Goal: Information Seeking & Learning: Find specific fact

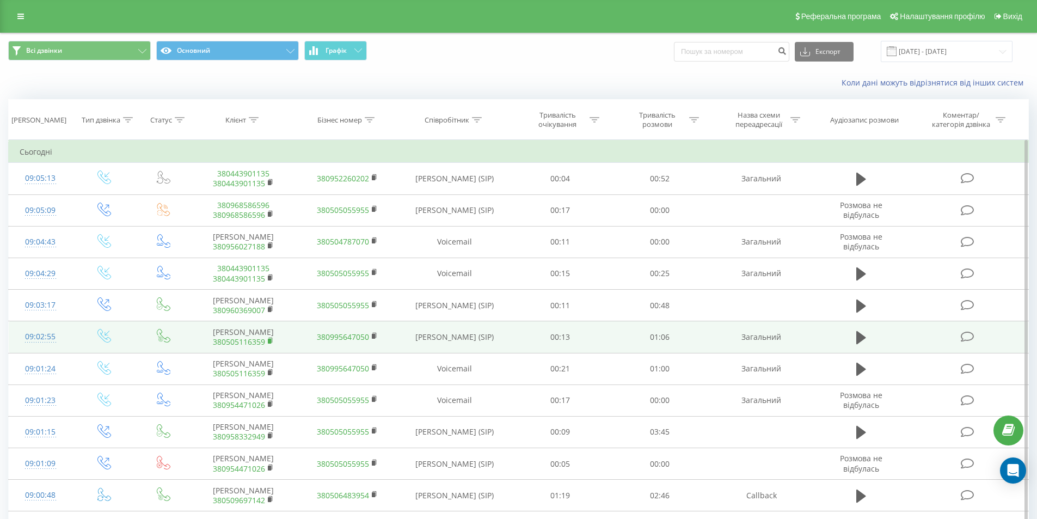
click at [271, 339] on rect at bounding box center [269, 341] width 3 height 5
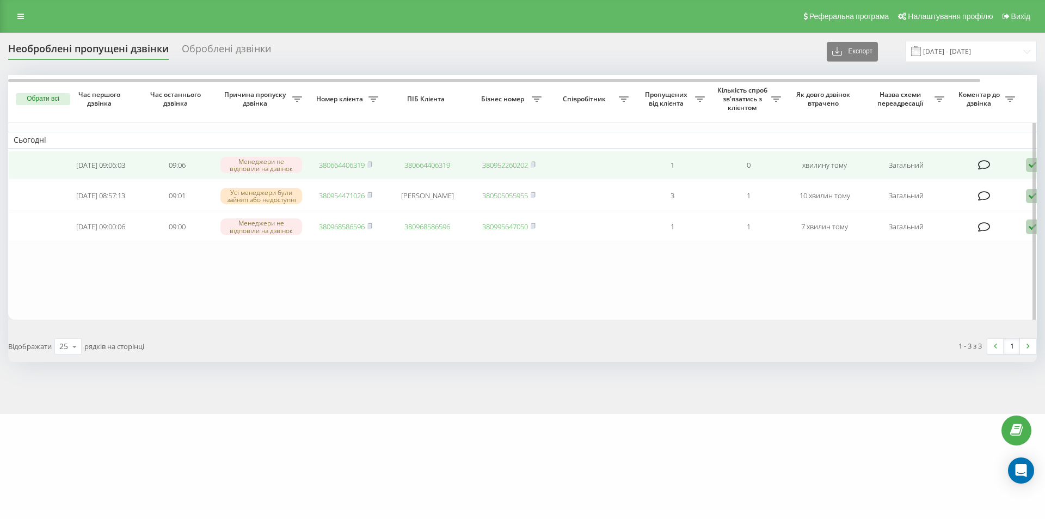
click at [345, 163] on link "380664406319" at bounding box center [342, 165] width 46 height 10
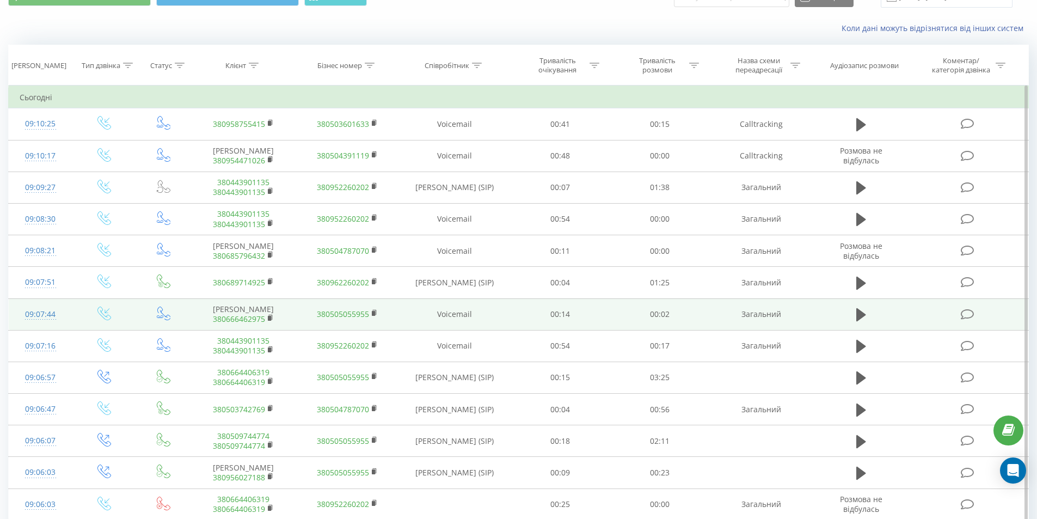
scroll to position [109, 0]
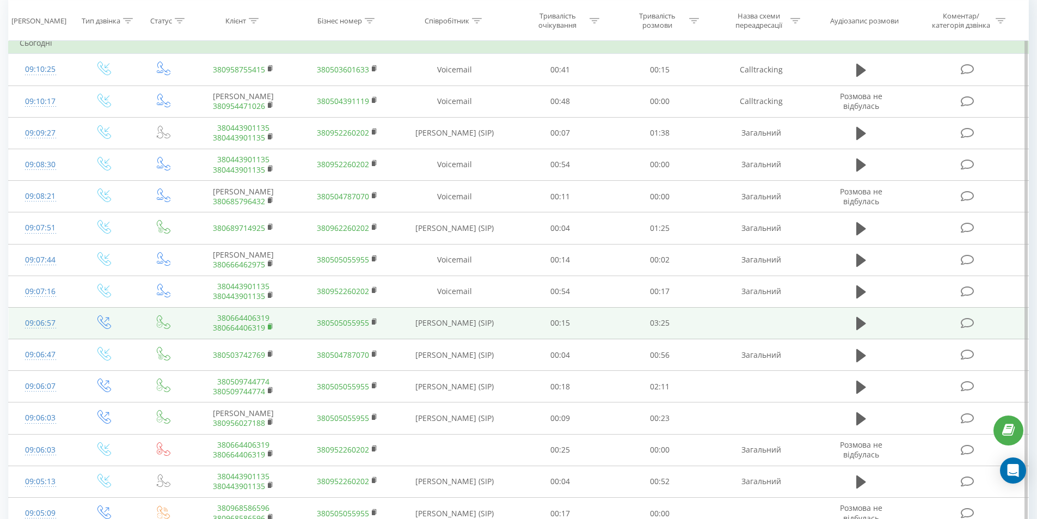
click at [270, 326] on rect at bounding box center [269, 326] width 3 height 5
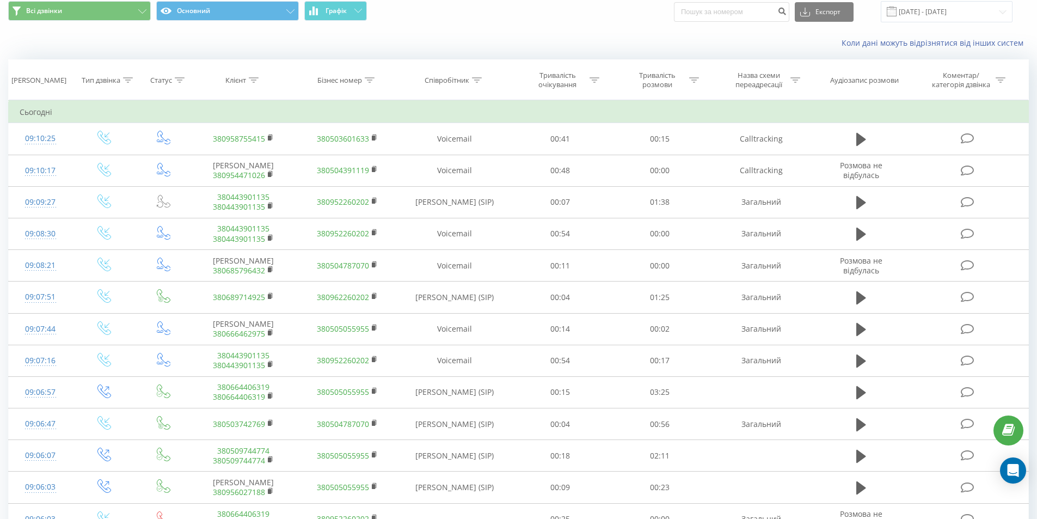
scroll to position [0, 0]
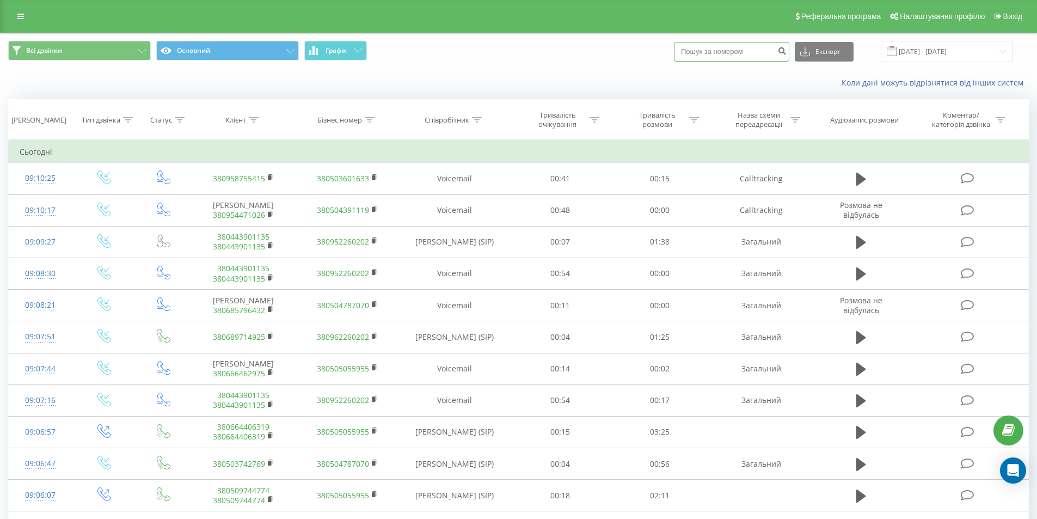
click at [717, 59] on input at bounding box center [731, 52] width 115 height 20
paste input "380664406319"
type input "380664406319"
click at [786, 51] on icon "submit" at bounding box center [781, 49] width 9 height 7
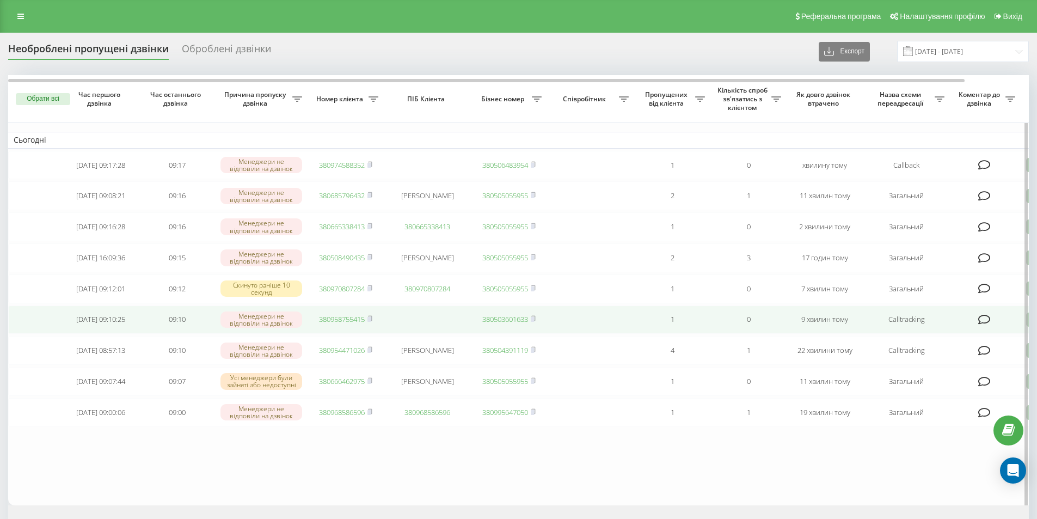
click at [349, 324] on link "380958755415" at bounding box center [342, 319] width 46 height 10
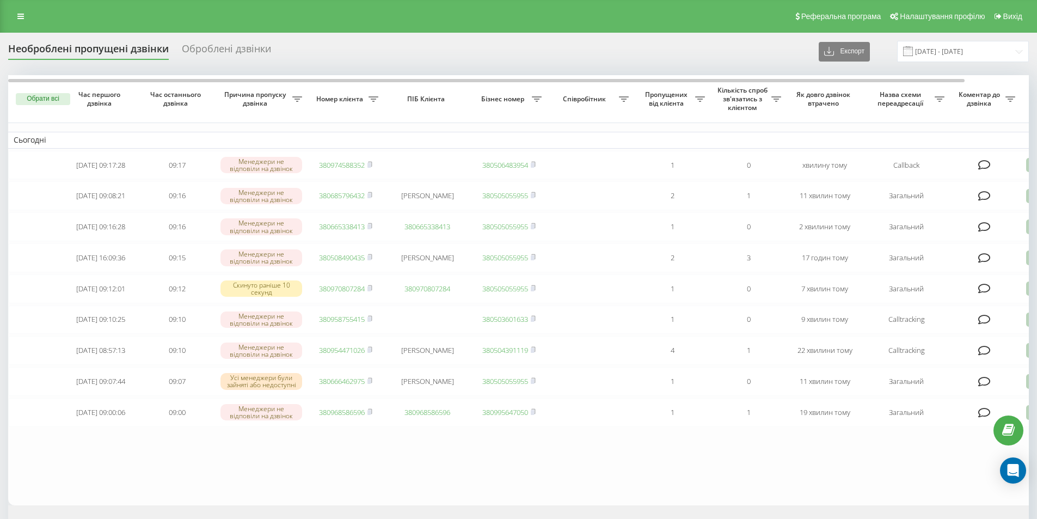
click at [184, 8] on div "Реферальна програма Налаштування профілю Вихід" at bounding box center [518, 16] width 1037 height 33
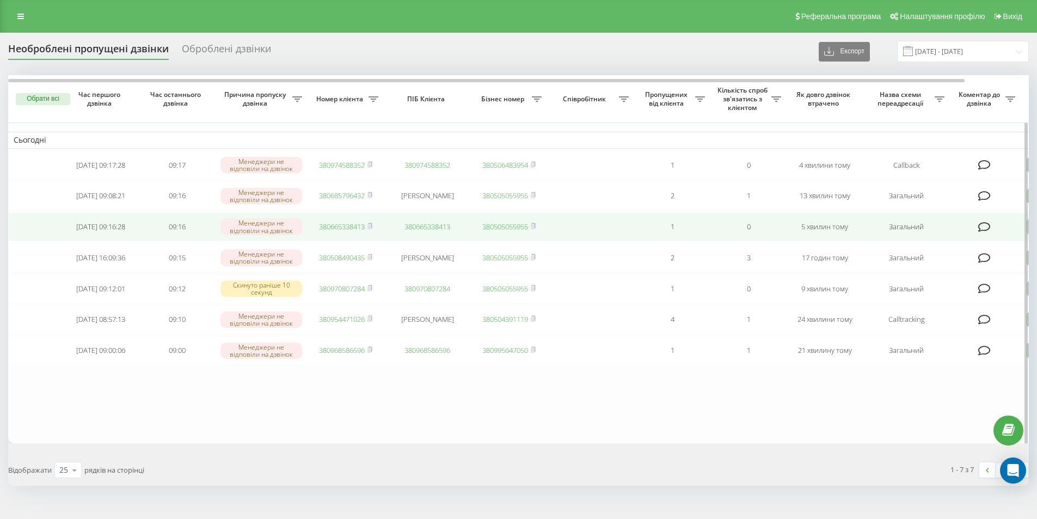
click at [341, 231] on link "380665338413" at bounding box center [342, 227] width 46 height 10
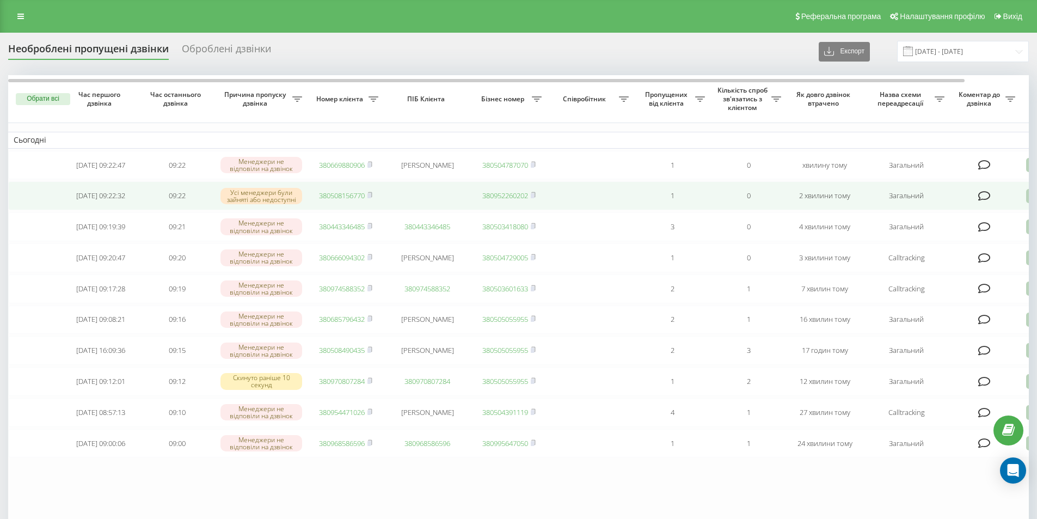
click at [335, 198] on link "380508156770" at bounding box center [342, 195] width 46 height 10
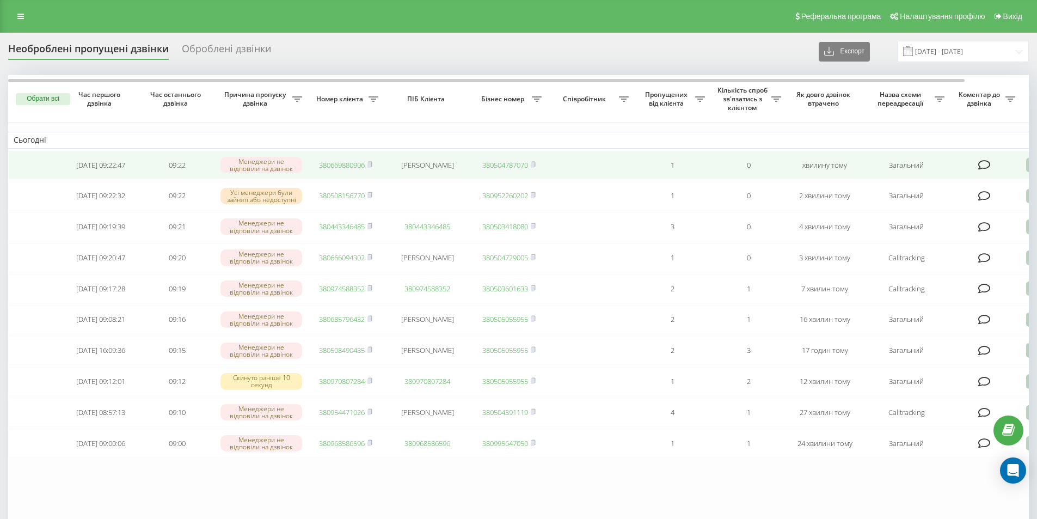
click at [342, 167] on link "380669880906" at bounding box center [342, 165] width 46 height 10
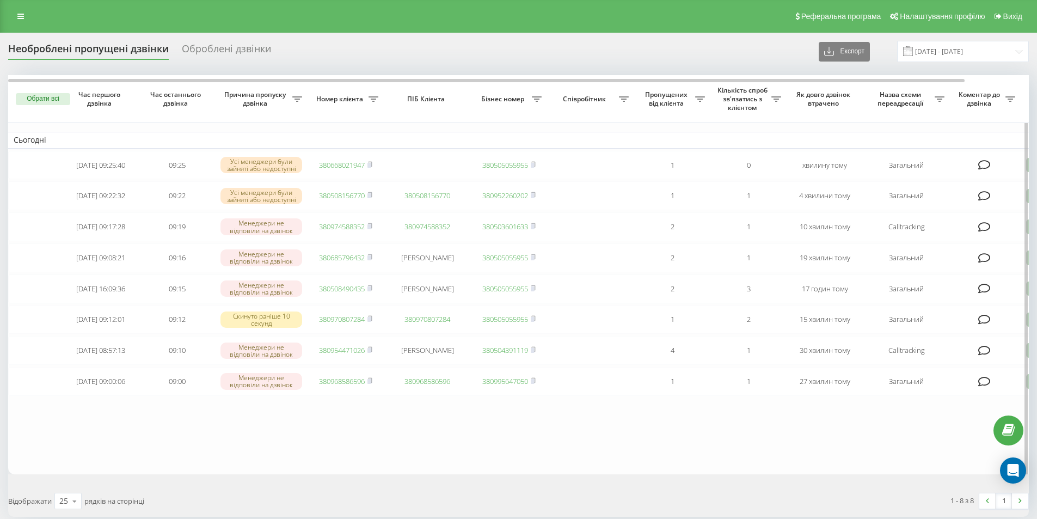
click at [185, 427] on table "Сьогодні 2025-09-19 09:25:40 09:25 Усі менеджери були зайняті або недоступні 38…" at bounding box center [552, 274] width 1089 height 398
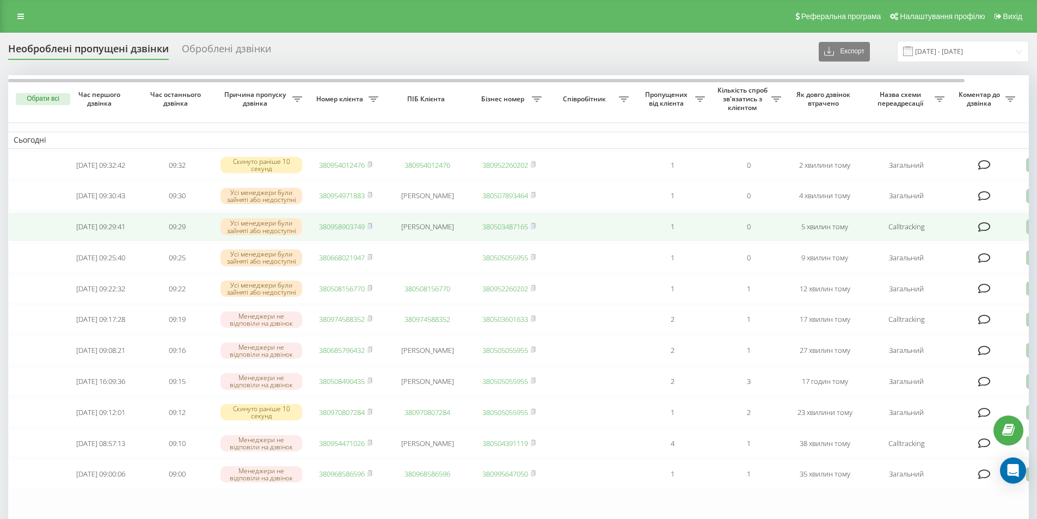
click at [327, 229] on link "380958903749" at bounding box center [342, 227] width 46 height 10
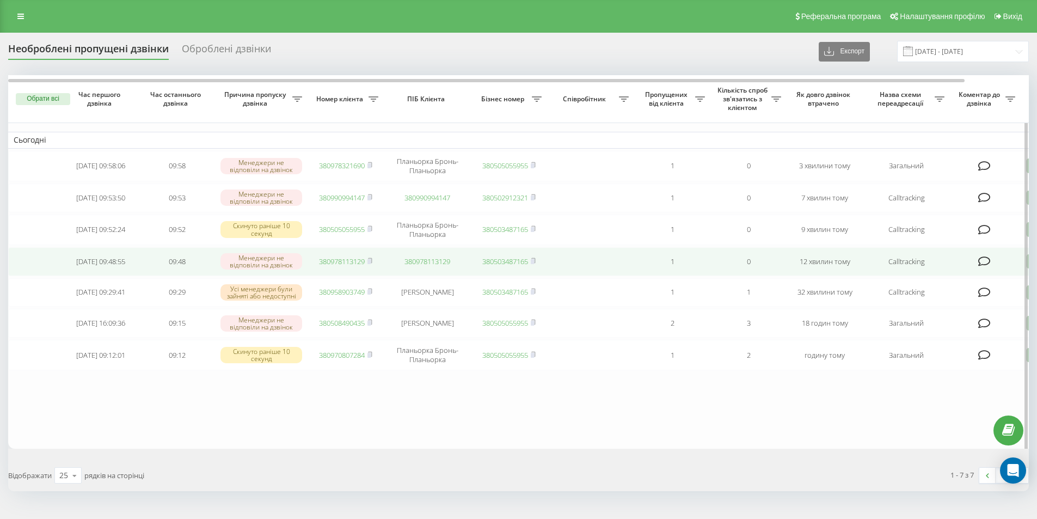
click at [334, 262] on link "380978113129" at bounding box center [342, 261] width 46 height 10
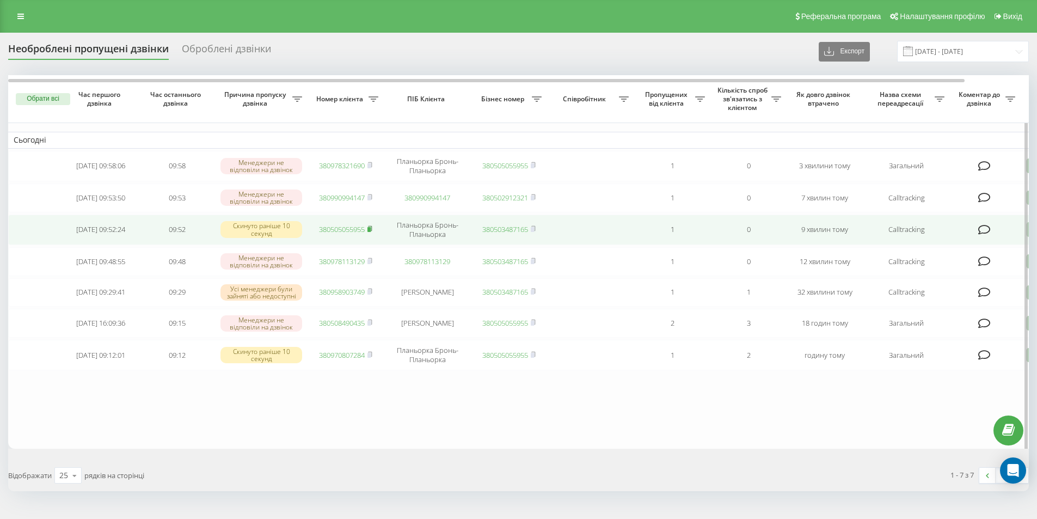
click at [371, 228] on icon at bounding box center [370, 228] width 4 height 5
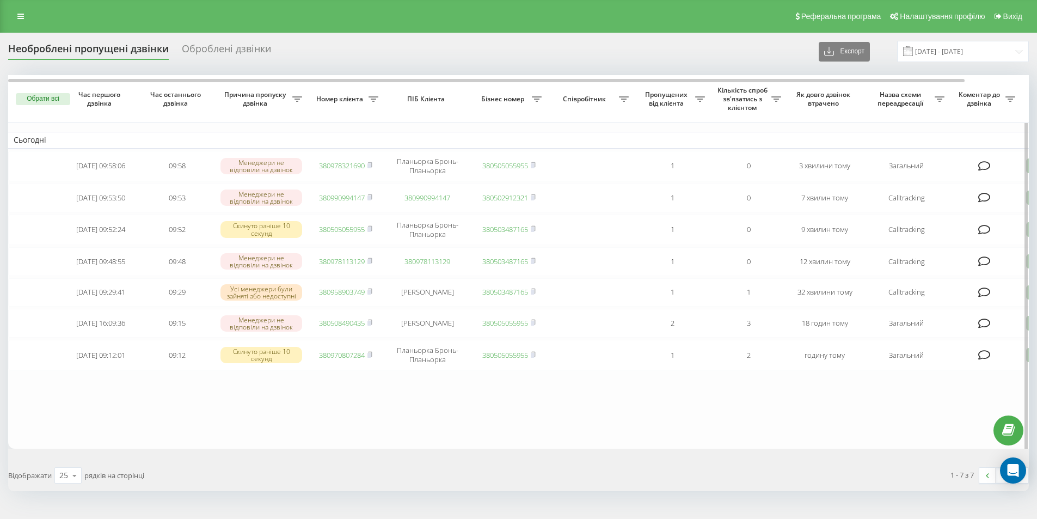
click at [158, 433] on table "Сьогодні [DATE] 09:58:06 09:58 Менеджери не відповіли на дзвінок 380978321690 П…" at bounding box center [552, 261] width 1089 height 373
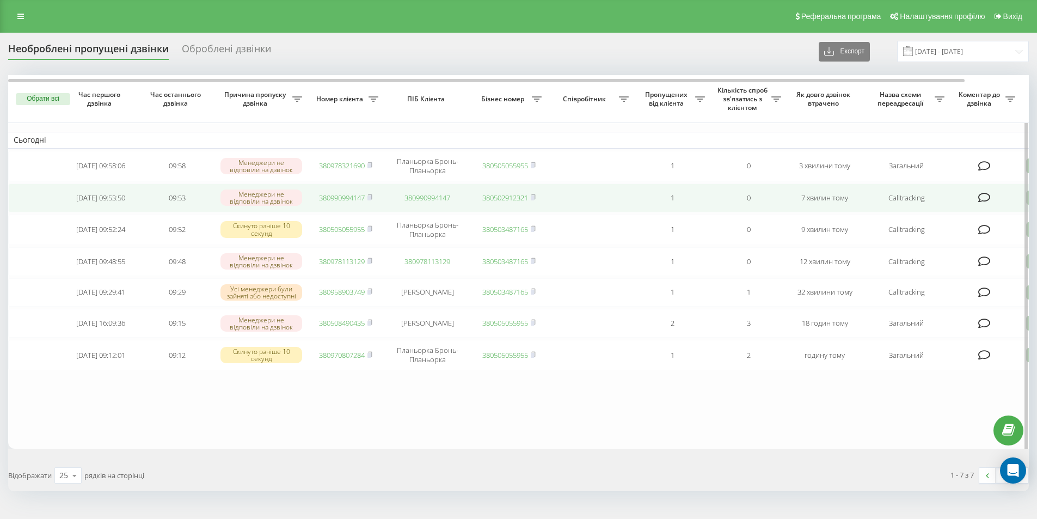
click at [348, 201] on link "380990994147" at bounding box center [342, 198] width 46 height 10
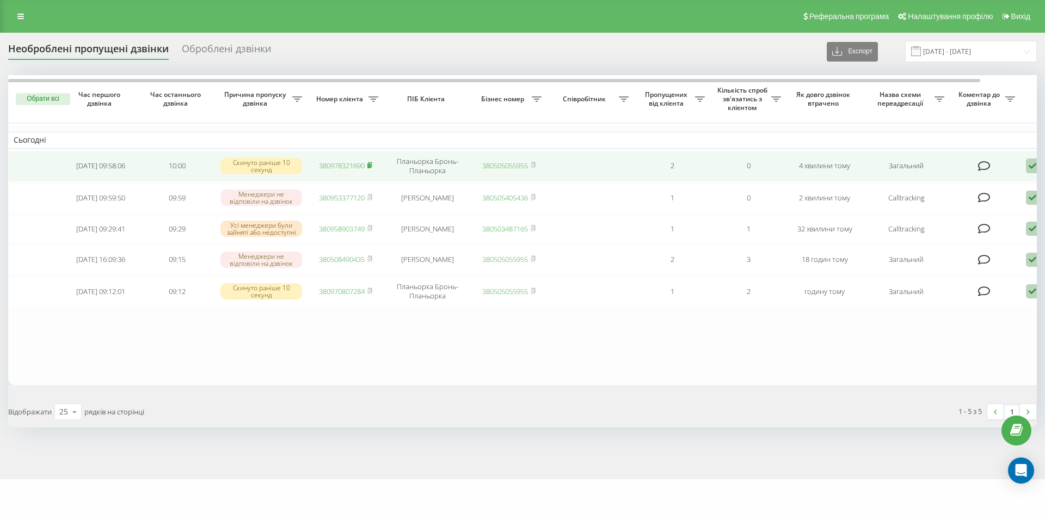
click at [371, 162] on icon at bounding box center [370, 164] width 4 height 5
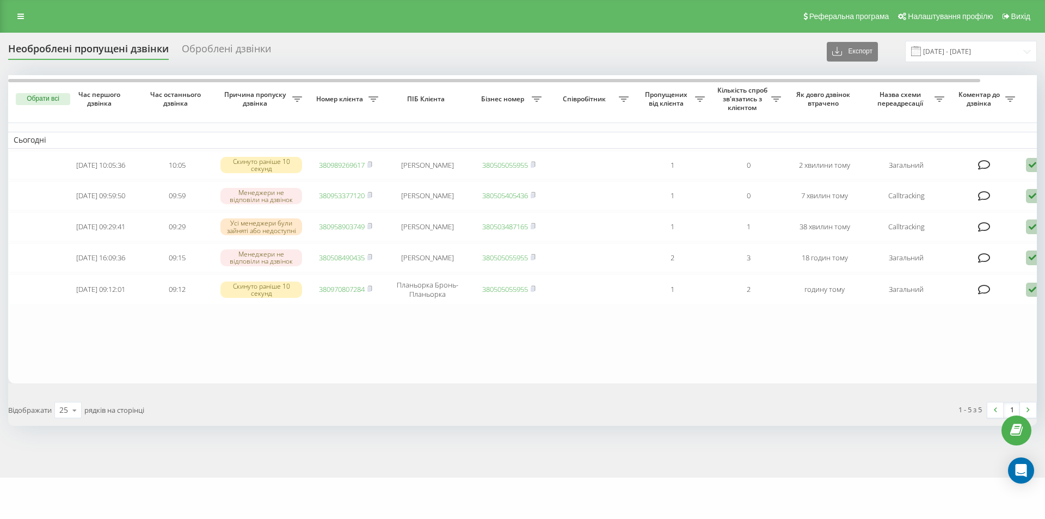
click at [139, 365] on table "Сьогодні [DATE] 10:05:36 10:05 Скинуто раніше 10 секунд 380989269617 [PERSON_NA…" at bounding box center [552, 229] width 1089 height 308
click at [165, 383] on table "Сьогодні 2025-09-19 10:16:11 10:16 Менеджери не відповіли на дзвінок 3809552206…" at bounding box center [552, 229] width 1089 height 308
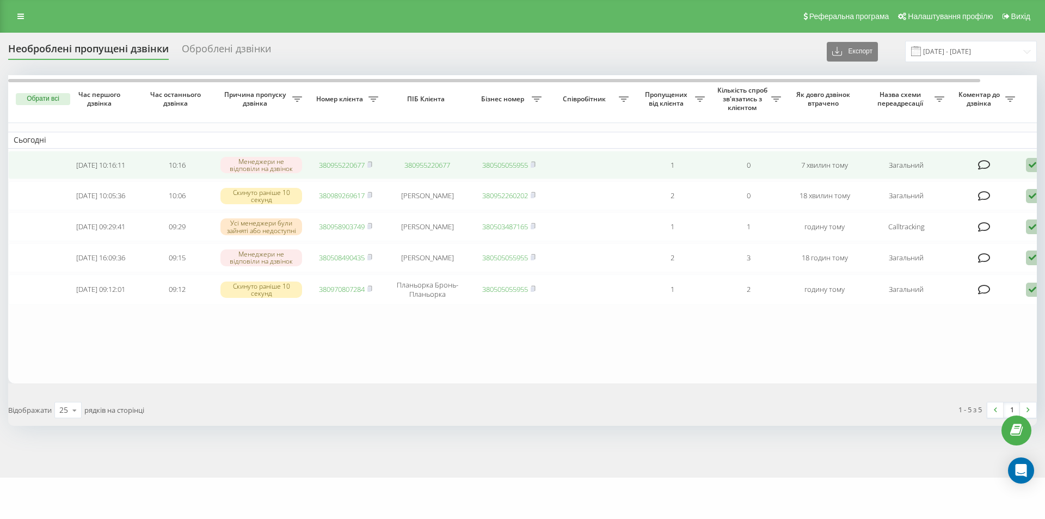
click at [338, 167] on link "380955220677" at bounding box center [342, 165] width 46 height 10
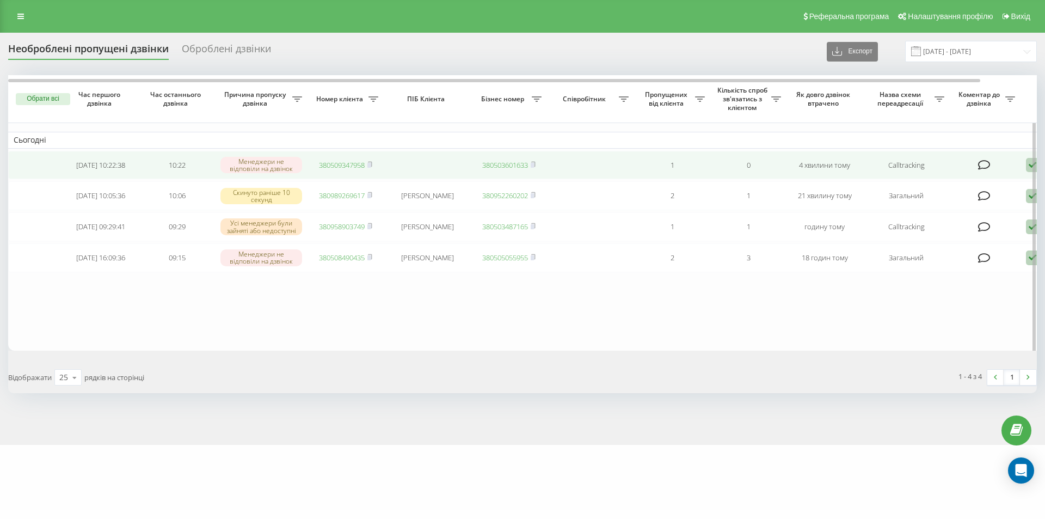
click at [343, 159] on td "380509347958" at bounding box center [346, 165] width 76 height 29
click at [345, 163] on link "380509347958" at bounding box center [342, 165] width 46 height 10
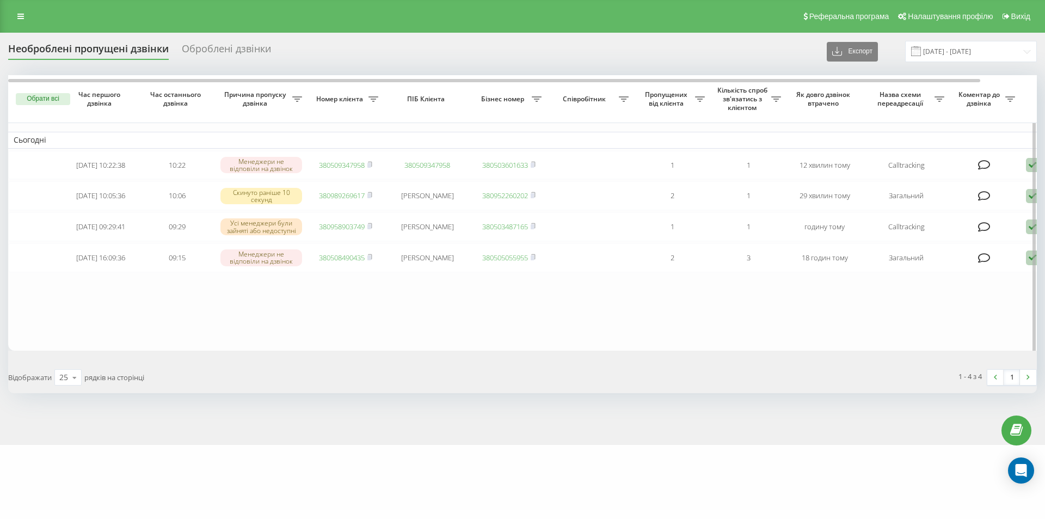
click at [281, 343] on table "Сьогодні 2025-09-19 10:22:38 10:22 Менеджери не відповіли на дзвінок 3805093479…" at bounding box center [552, 212] width 1089 height 275
click at [132, 327] on table "Сьогодні 2025-09-19 10:22:38 10:22 Менеджери не відповіли на дзвінок 3805093479…" at bounding box center [552, 212] width 1089 height 275
click at [189, 308] on table "Сьогодні 2025-09-19 10:22:38 10:22 Менеджери не відповіли на дзвінок 3805093479…" at bounding box center [552, 212] width 1089 height 275
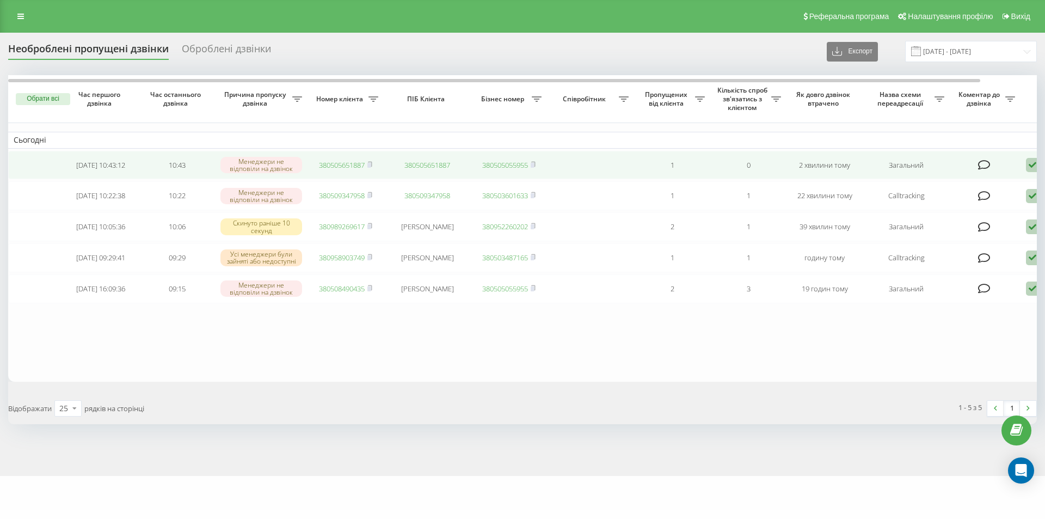
click at [347, 163] on link "380505651887" at bounding box center [342, 165] width 46 height 10
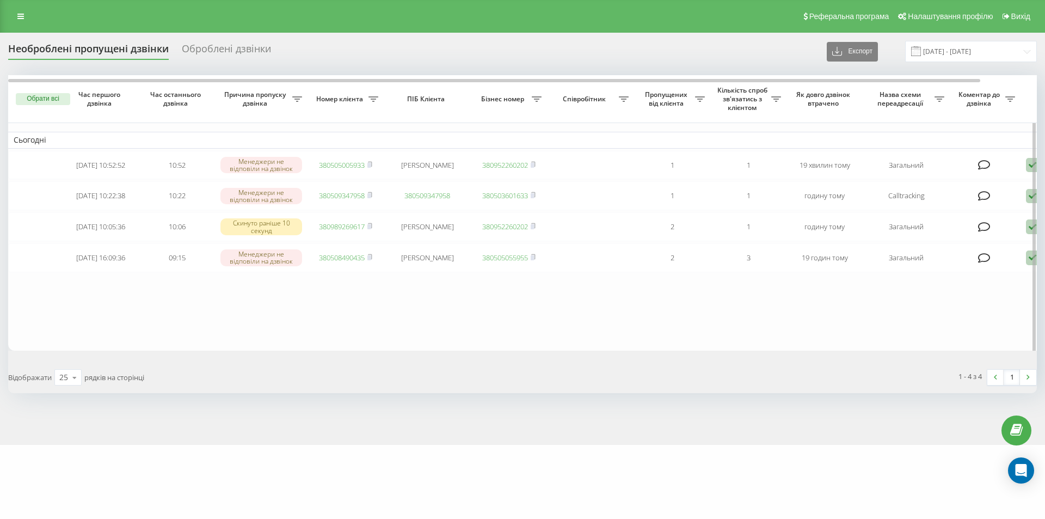
click at [161, 346] on table "Сьогодні 2025-09-19 10:52:52 10:52 Менеджери не відповіли на дзвінок 3805050059…" at bounding box center [552, 212] width 1089 height 275
click at [895, 445] on div "Необроблені пропущені дзвінки Оброблені дзвінки Експорт .csv .xlsx 19.09.2025 -…" at bounding box center [522, 239] width 1045 height 412
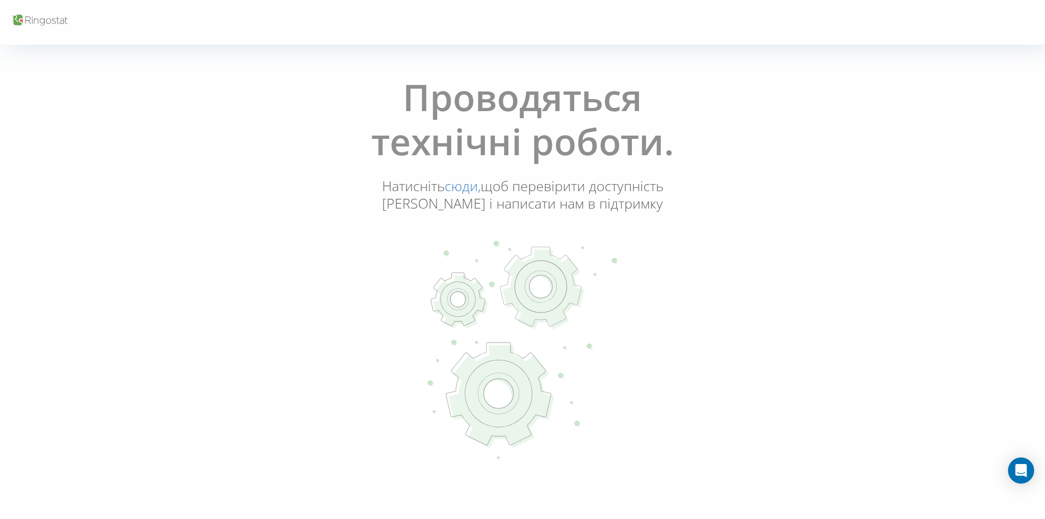
click at [251, 311] on div "Проводяться технічні роботи. Натисніть сюди, щоб перевірити доступність Ringost…" at bounding box center [522, 268] width 1038 height 403
click at [251, 173] on div "Проводяться технічні роботи. Натисніть сюди, щоб перевірити доступність Ringost…" at bounding box center [522, 268] width 1038 height 403
click at [621, 316] on p at bounding box center [522, 350] width 504 height 223
click at [882, 357] on div "Проводяться технічні роботи. Натисніть сюди, щоб перевірити доступність Ringost…" at bounding box center [522, 268] width 1038 height 403
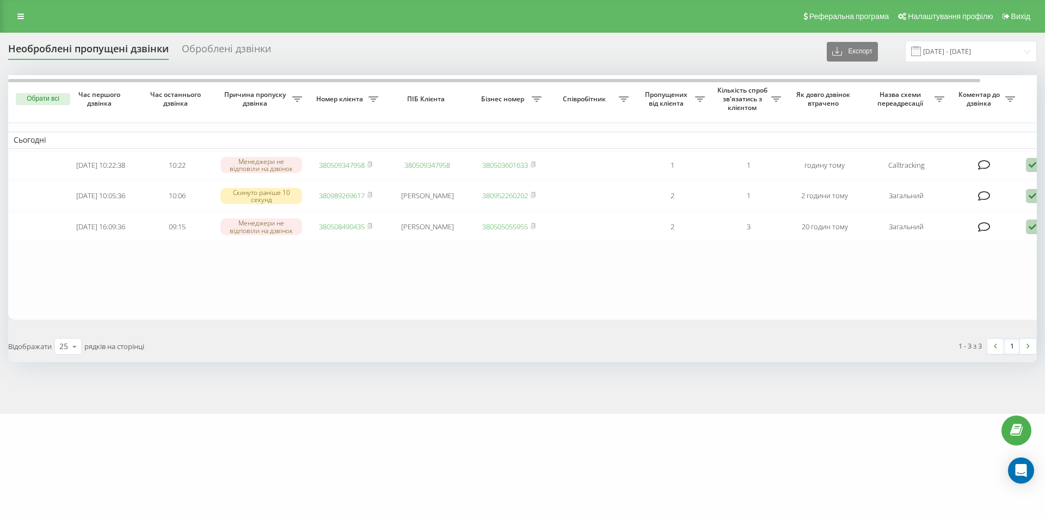
drag, startPoint x: 810, startPoint y: 370, endPoint x: 795, endPoint y: 343, distance: 30.5
click at [811, 368] on div "Необроблені пропущені дзвінки Оброблені дзвінки Експорт .csv .xlsx [DATE] - [DA…" at bounding box center [522, 223] width 1045 height 381
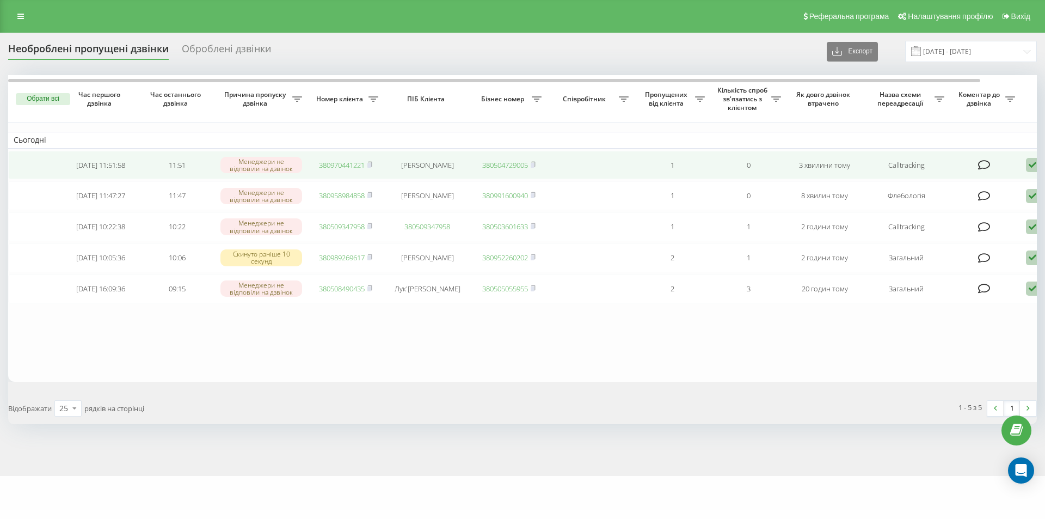
click at [360, 164] on link "380970441221" at bounding box center [342, 165] width 46 height 10
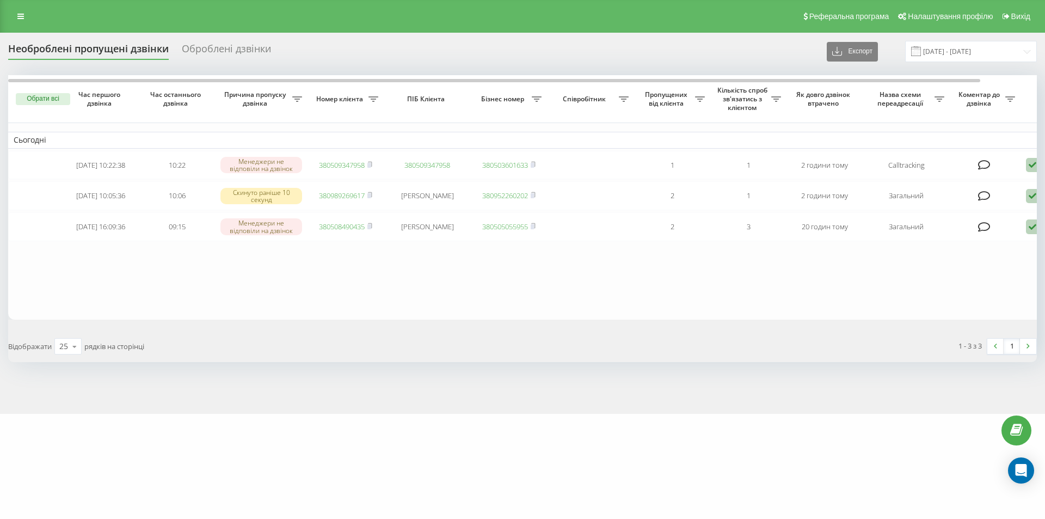
click at [829, 362] on div "1 - 3 з 3 1" at bounding box center [783, 346] width 522 height 32
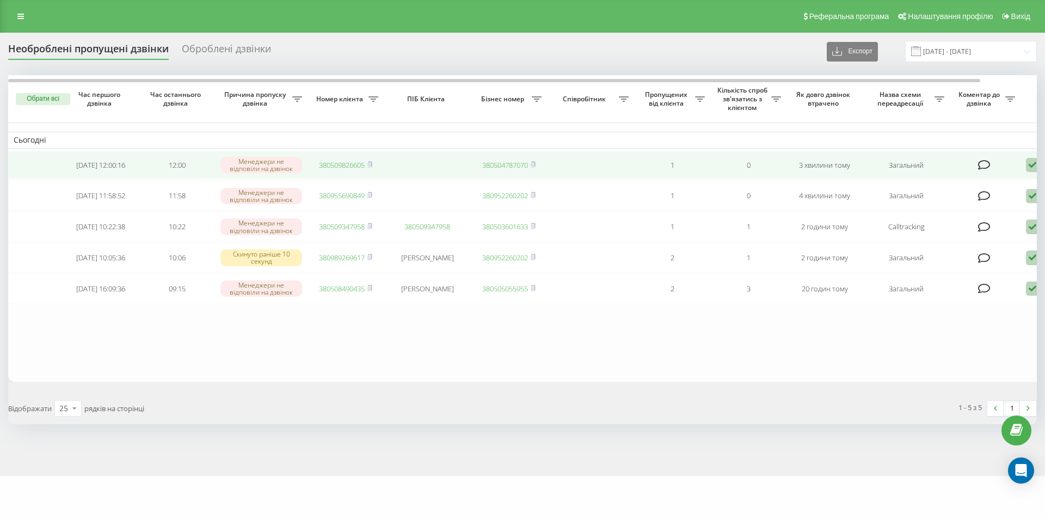
click at [351, 163] on link "380509826605" at bounding box center [342, 165] width 46 height 10
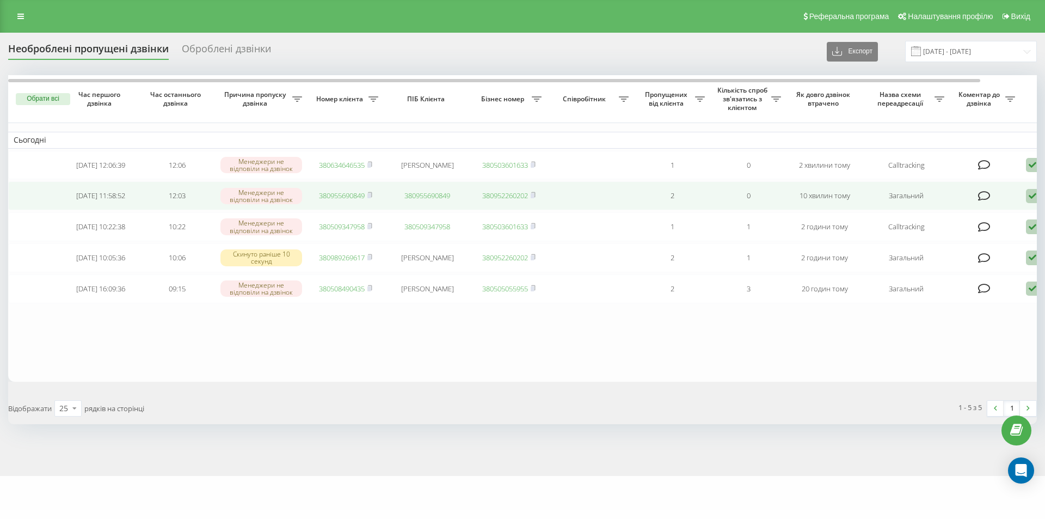
click at [345, 195] on link "380955690849" at bounding box center [342, 195] width 46 height 10
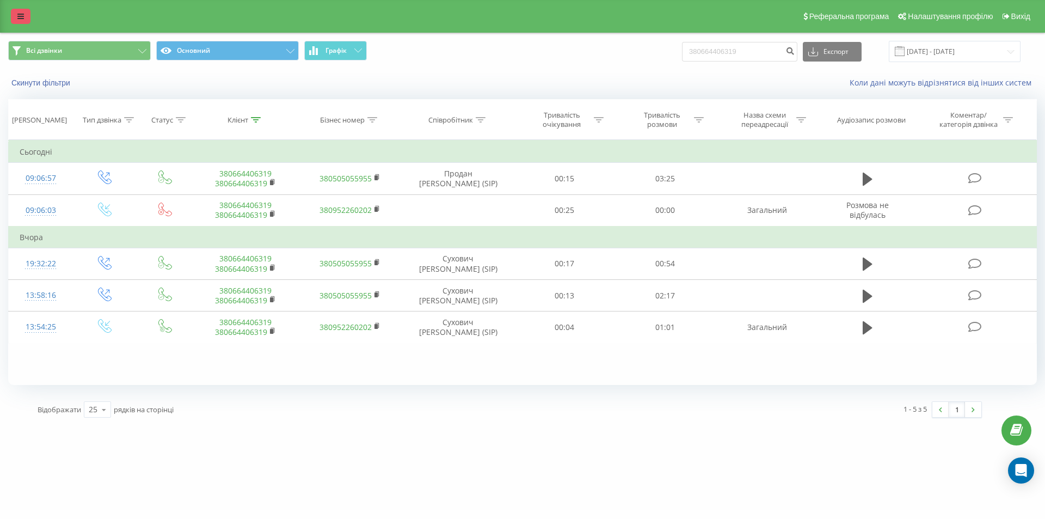
click at [29, 19] on link at bounding box center [21, 16] width 20 height 15
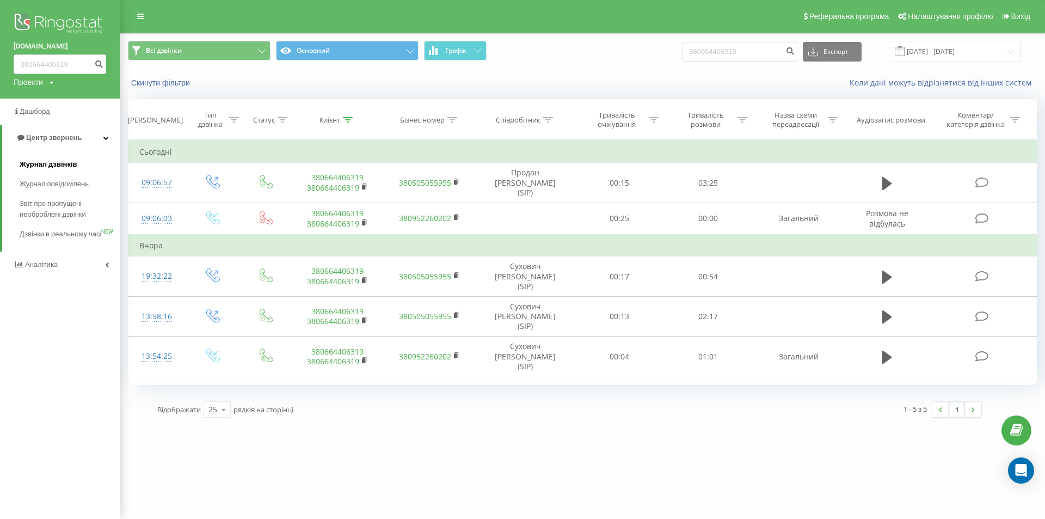
click at [54, 162] on span "Журнал дзвінків" at bounding box center [49, 164] width 58 height 11
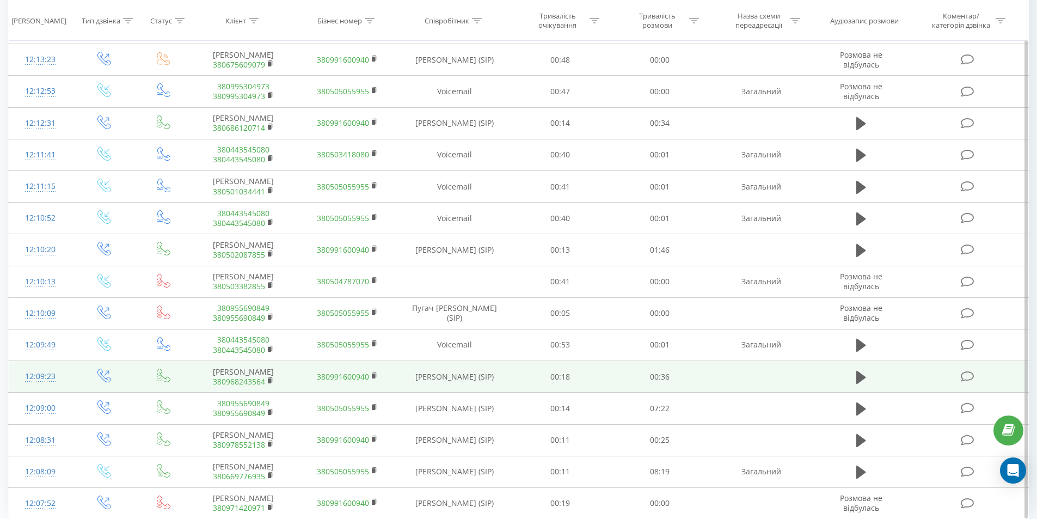
scroll to position [477, 0]
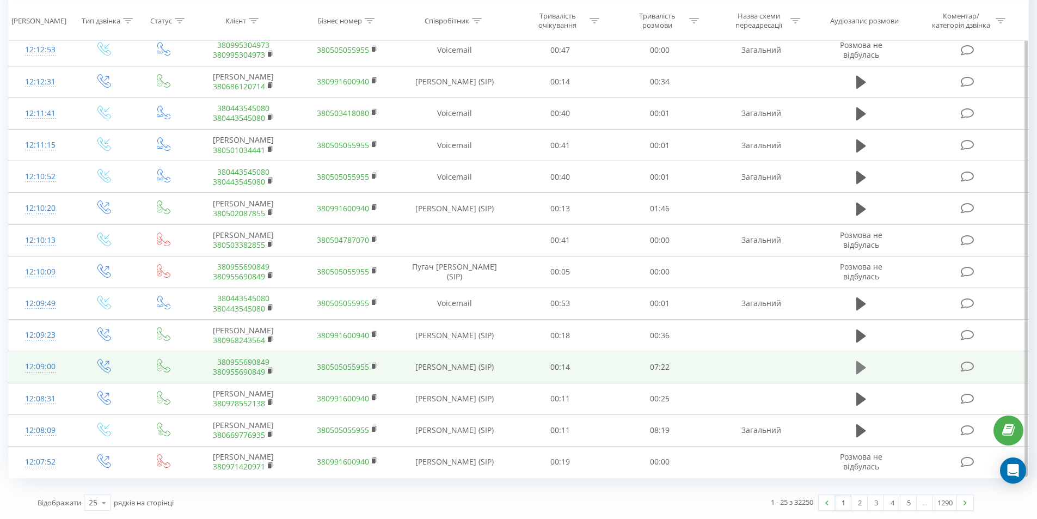
click at [862, 373] on icon at bounding box center [861, 367] width 10 height 15
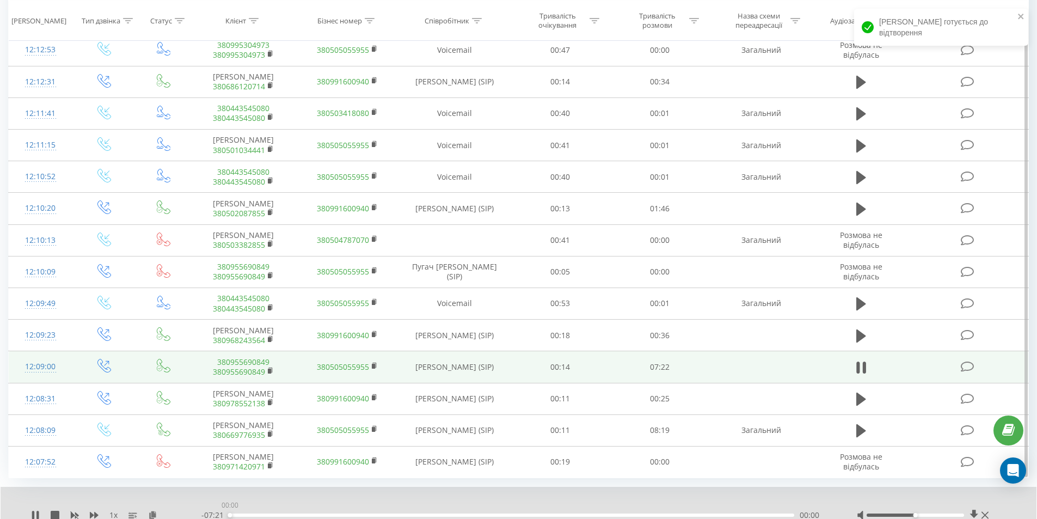
drag, startPoint x: 233, startPoint y: 515, endPoint x: 557, endPoint y: 510, distance: 323.9
click at [557, 510] on div "- 07:21 00:00 00:00" at bounding box center [515, 514] width 628 height 11
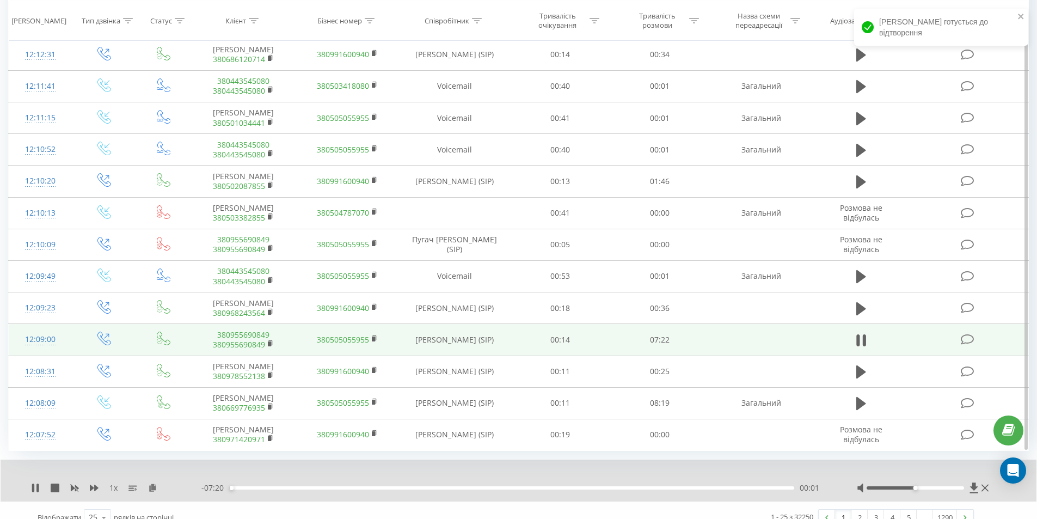
scroll to position [519, 0]
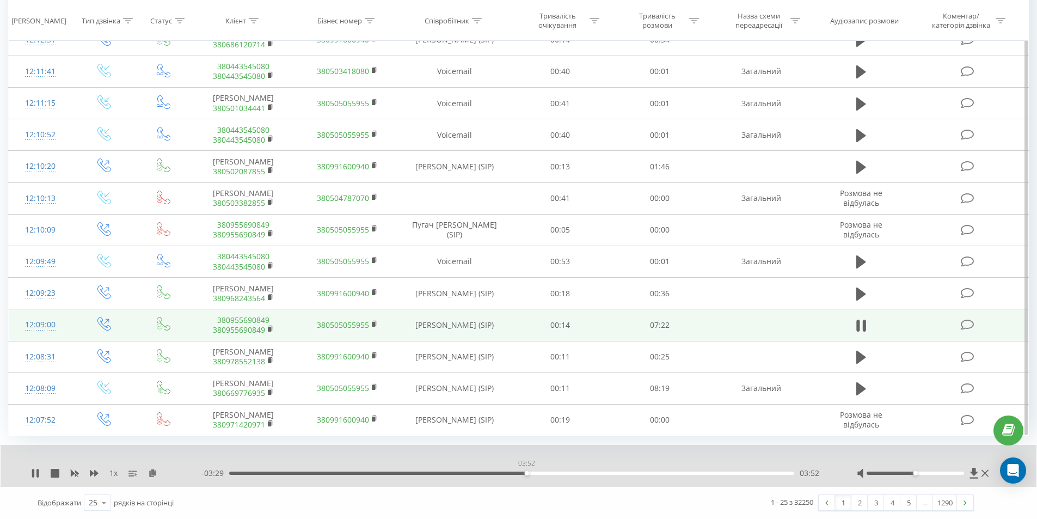
click at [527, 474] on div "03:52" at bounding box center [511, 472] width 565 height 3
click at [577, 472] on div "00:00" at bounding box center [511, 472] width 565 height 3
click at [516, 474] on div "03:44" at bounding box center [511, 472] width 565 height 3
click at [521, 474] on div "00:00" at bounding box center [511, 472] width 565 height 3
click at [513, 471] on div "03:50" at bounding box center [511, 472] width 565 height 3
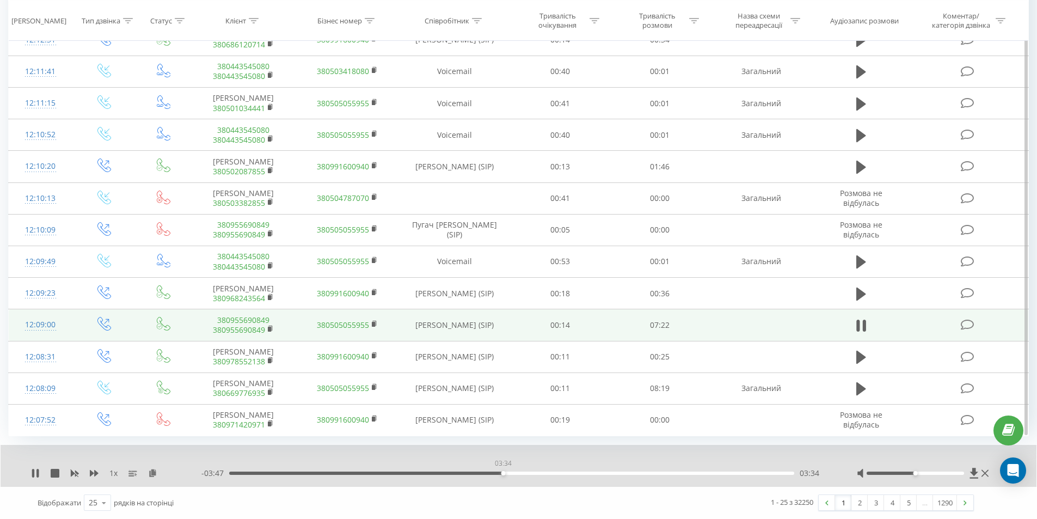
click at [503, 472] on div "03:34" at bounding box center [511, 472] width 565 height 3
click at [32, 474] on icon at bounding box center [33, 473] width 2 height 9
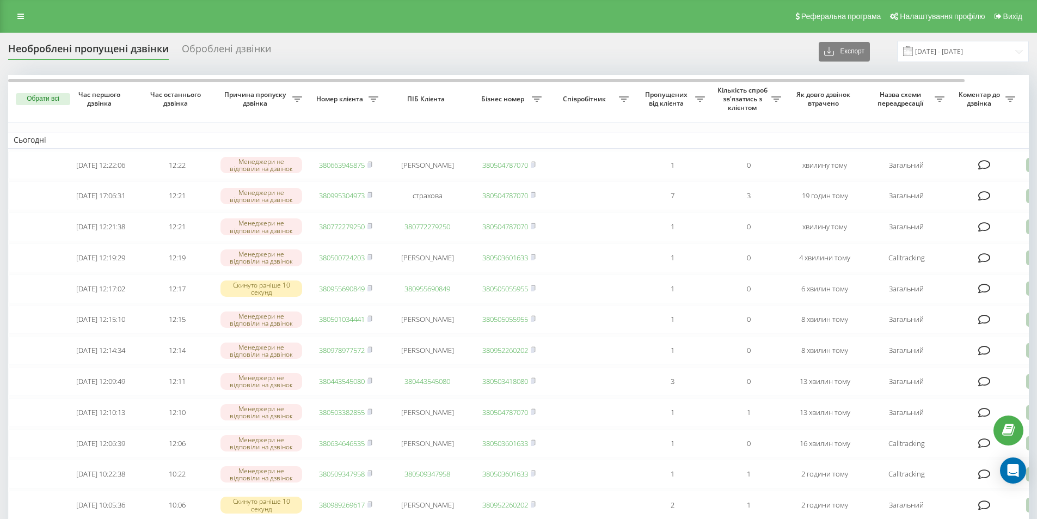
click at [771, 50] on div "Необроблені пропущені дзвінки Оброблені дзвінки Експорт .csv .xlsx [DATE] - [DA…" at bounding box center [518, 51] width 1020 height 21
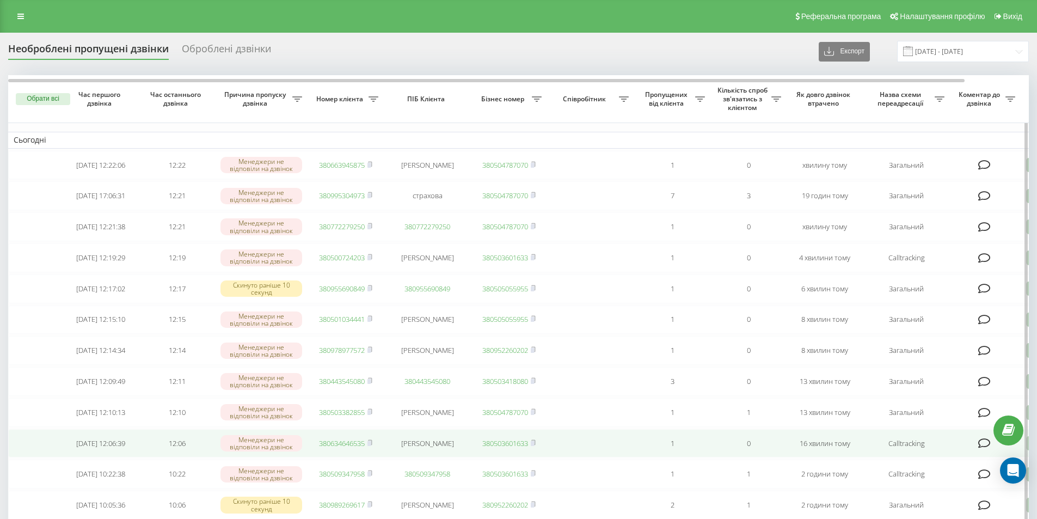
click at [339, 448] on link "380634646535" at bounding box center [342, 443] width 46 height 10
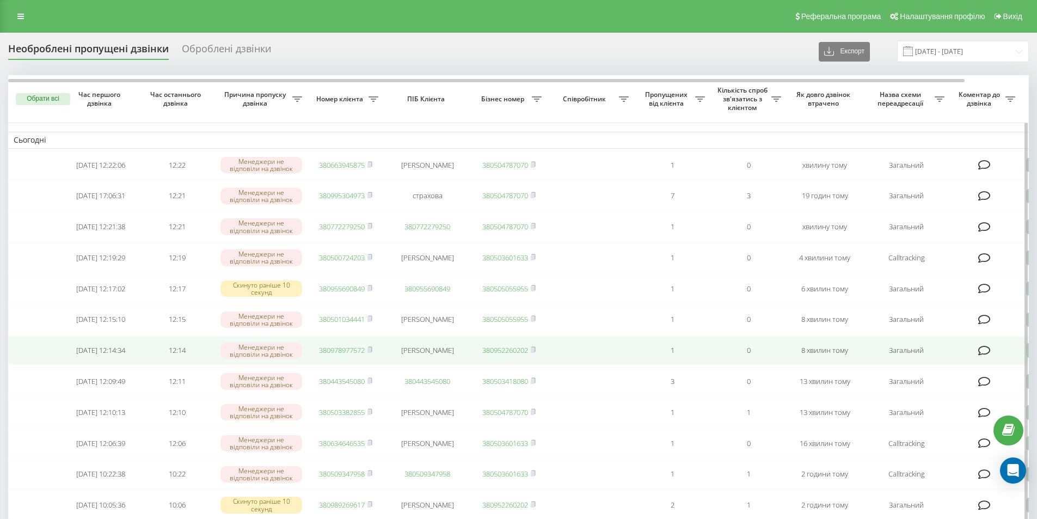
click at [349, 355] on link "380978977572" at bounding box center [342, 350] width 46 height 10
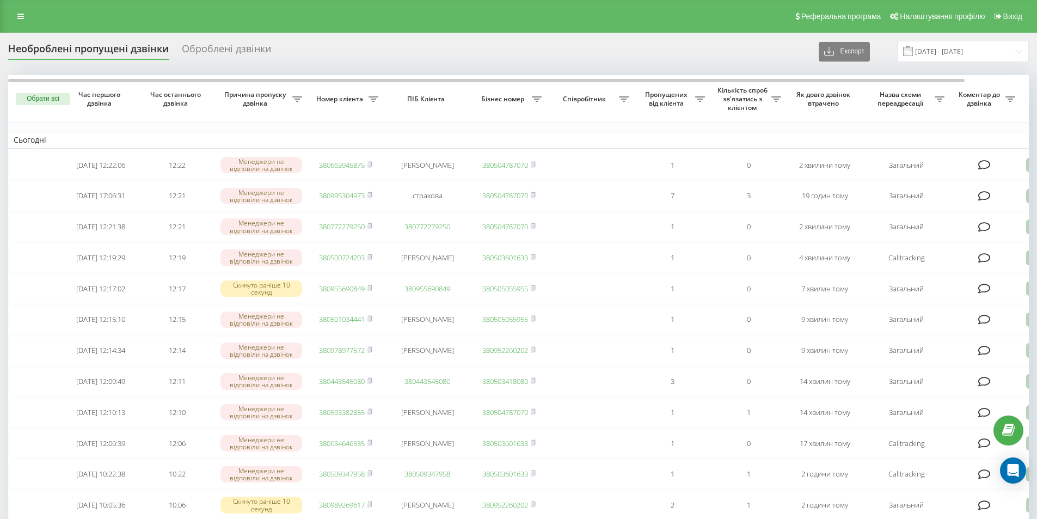
click at [651, 19] on div "Реферальна програма Налаштування профілю Вихід" at bounding box center [518, 16] width 1037 height 33
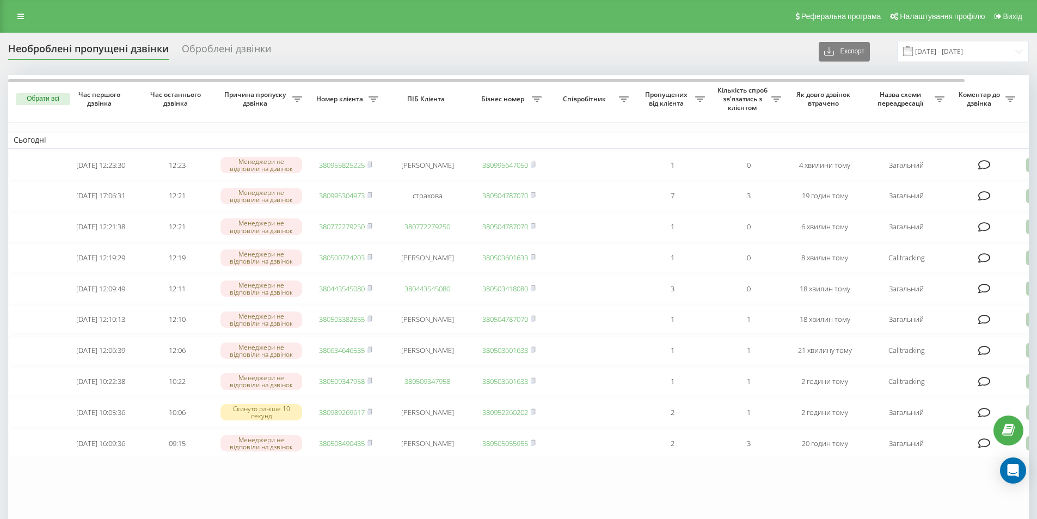
click at [782, 46] on div "Необроблені пропущені дзвінки Оброблені дзвінки Експорт .csv .xlsx 19.09.2025 -…" at bounding box center [518, 51] width 1020 height 21
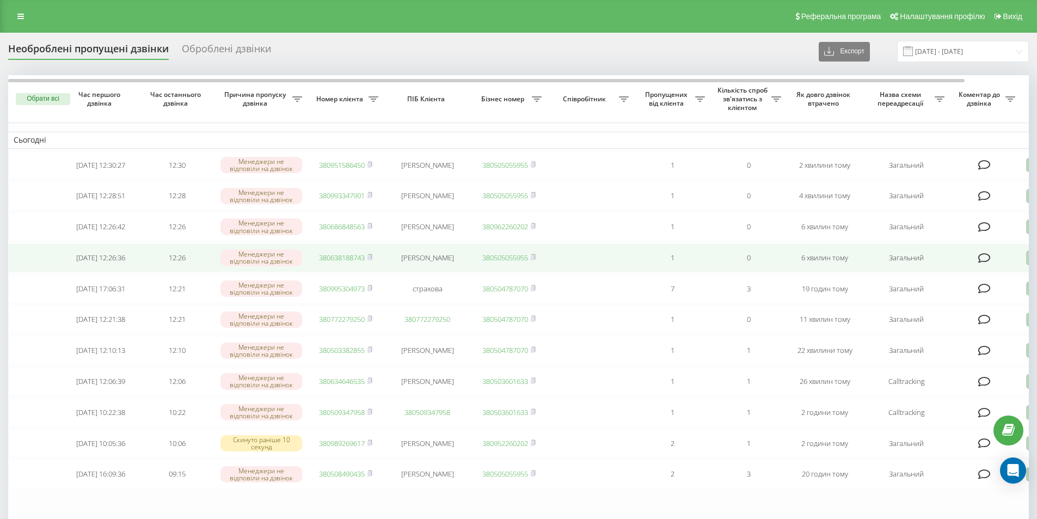
click at [351, 262] on link "380638188743" at bounding box center [342, 258] width 46 height 10
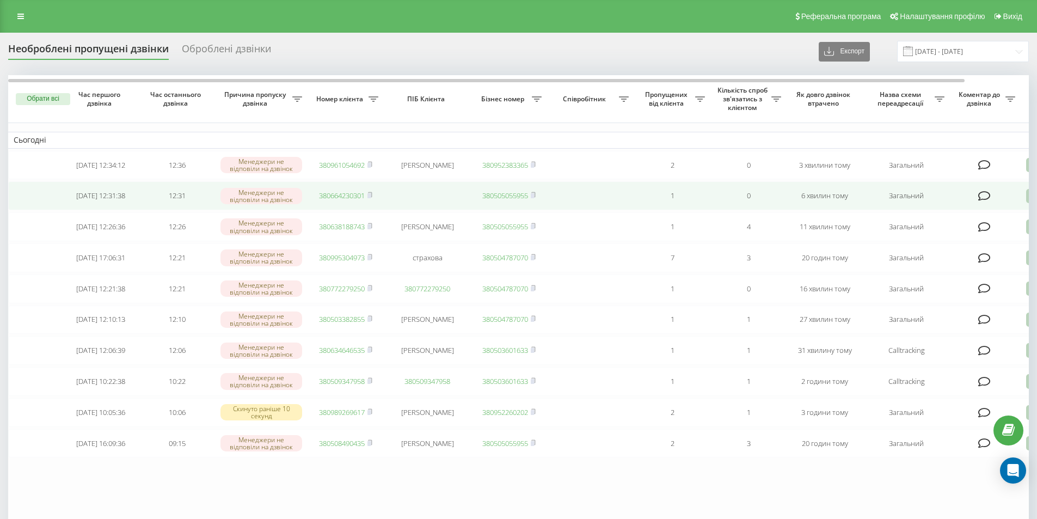
click at [355, 199] on link "380664230301" at bounding box center [342, 195] width 46 height 10
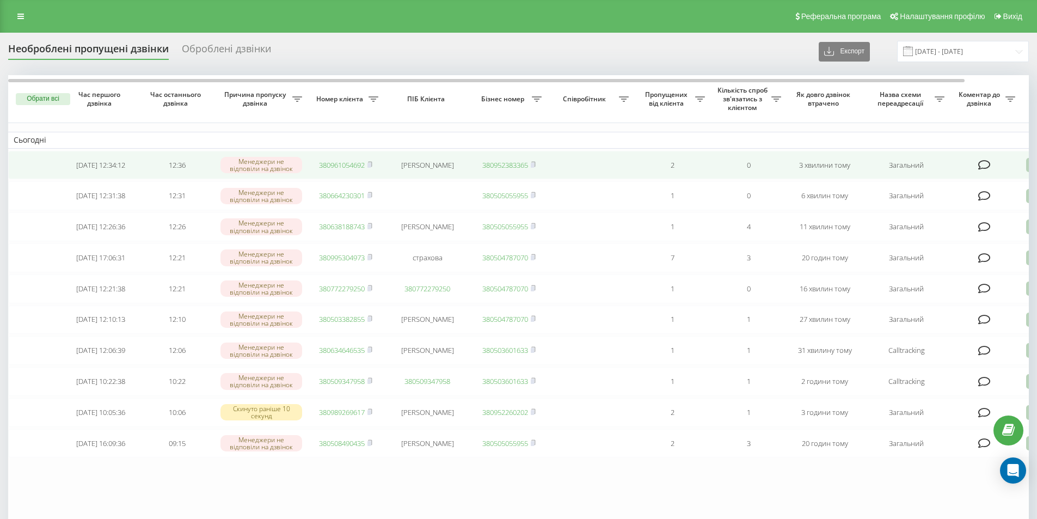
click at [328, 163] on link "380961054692" at bounding box center [342, 165] width 46 height 10
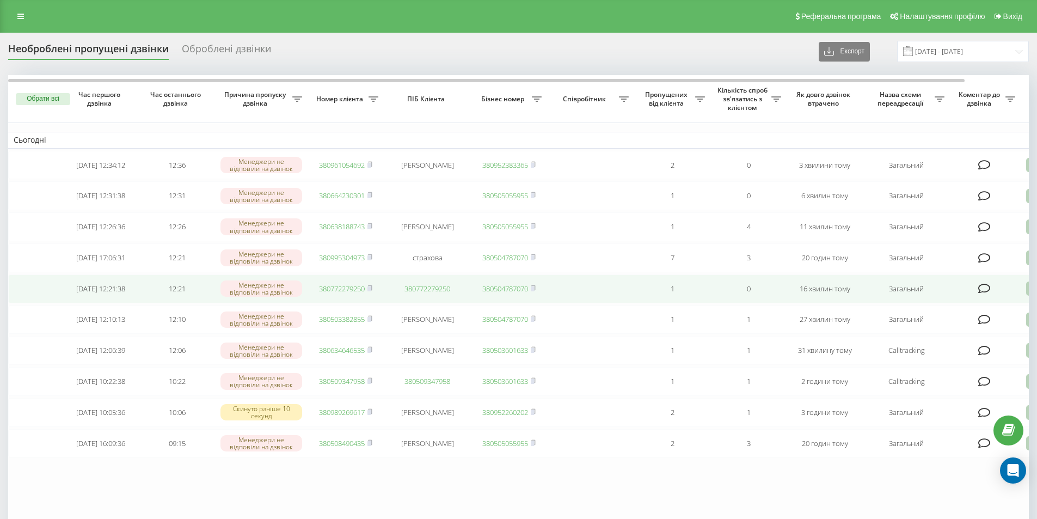
click at [358, 293] on link "380772279250" at bounding box center [342, 289] width 46 height 10
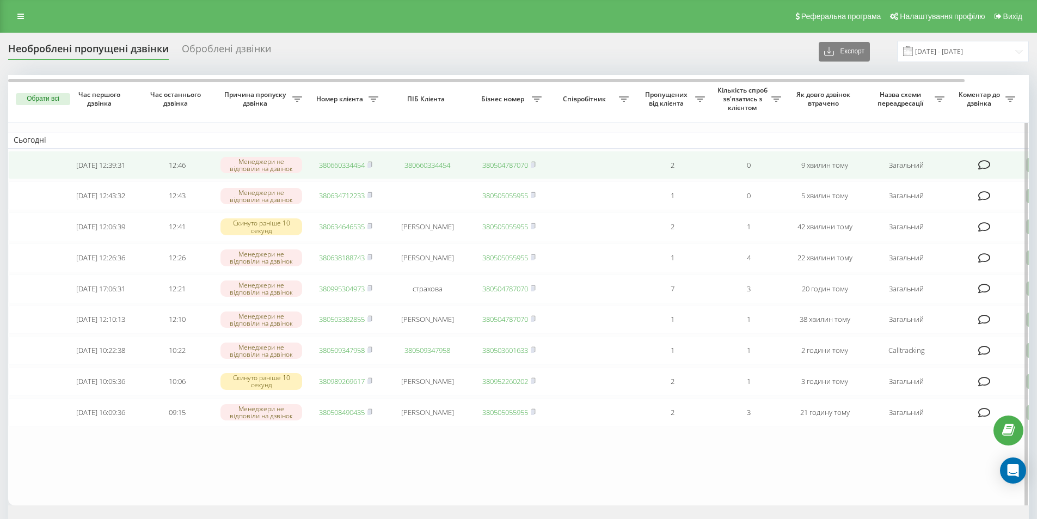
click at [337, 164] on link "380660334454" at bounding box center [342, 165] width 46 height 10
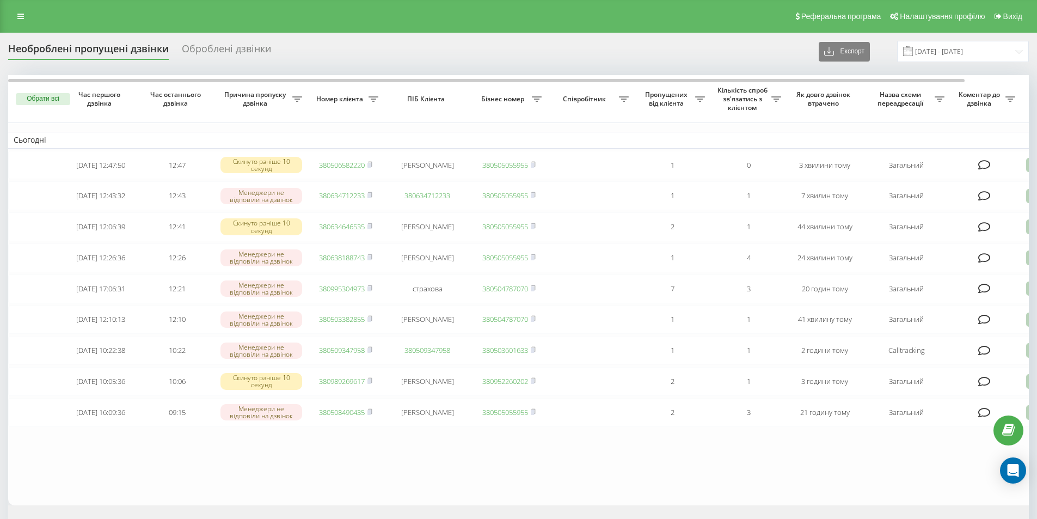
click at [581, 19] on div "Реферальна програма Налаштування профілю Вихід" at bounding box center [518, 16] width 1037 height 33
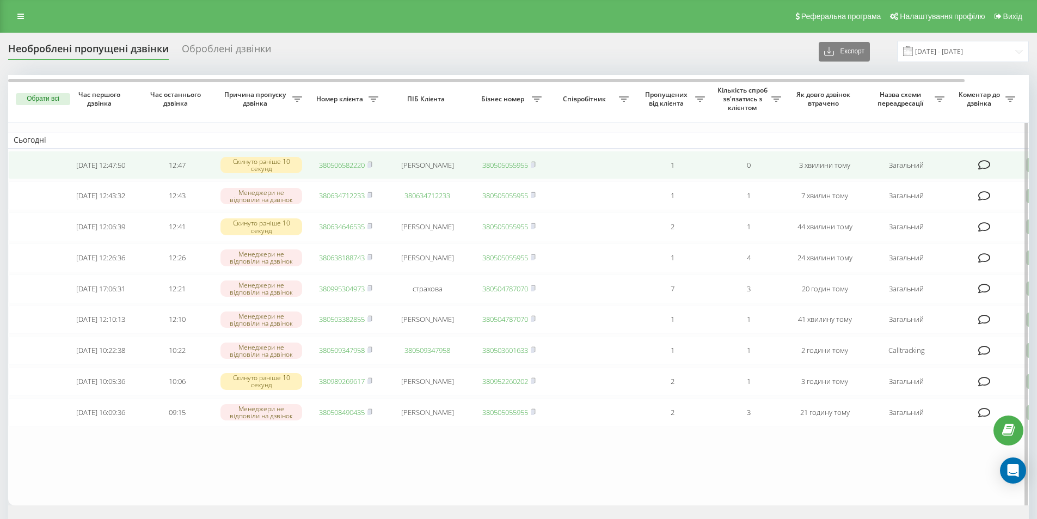
click at [345, 164] on link "380506582220" at bounding box center [342, 165] width 46 height 10
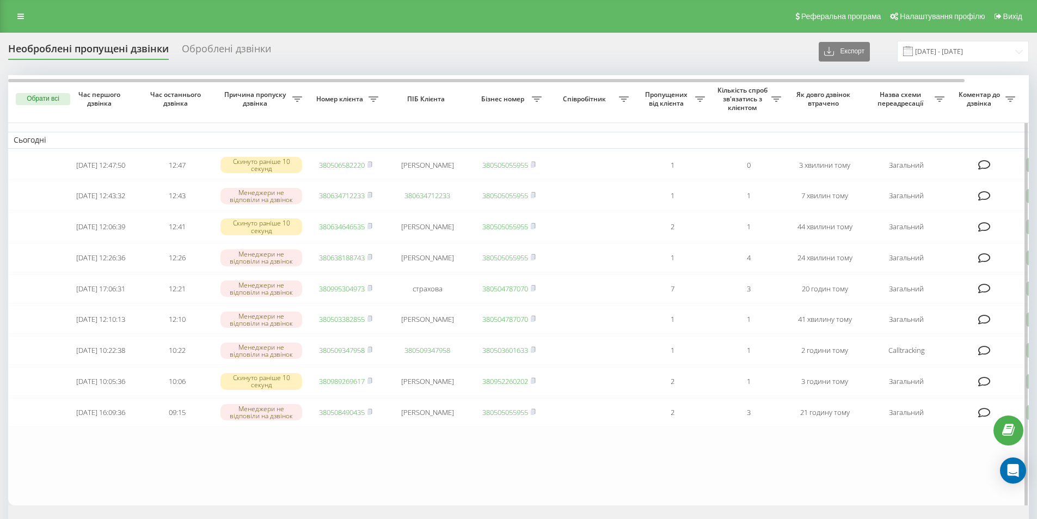
click at [165, 473] on table "Сьогодні 2025-09-19 12:47:50 12:47 Скинуто раніше 10 секунд 380506582220 Ніна Б…" at bounding box center [552, 289] width 1089 height 429
click at [765, 45] on div "Необроблені пропущені дзвінки Оброблені дзвінки Експорт .csv .xlsx 19.09.2025 -…" at bounding box center [518, 51] width 1020 height 21
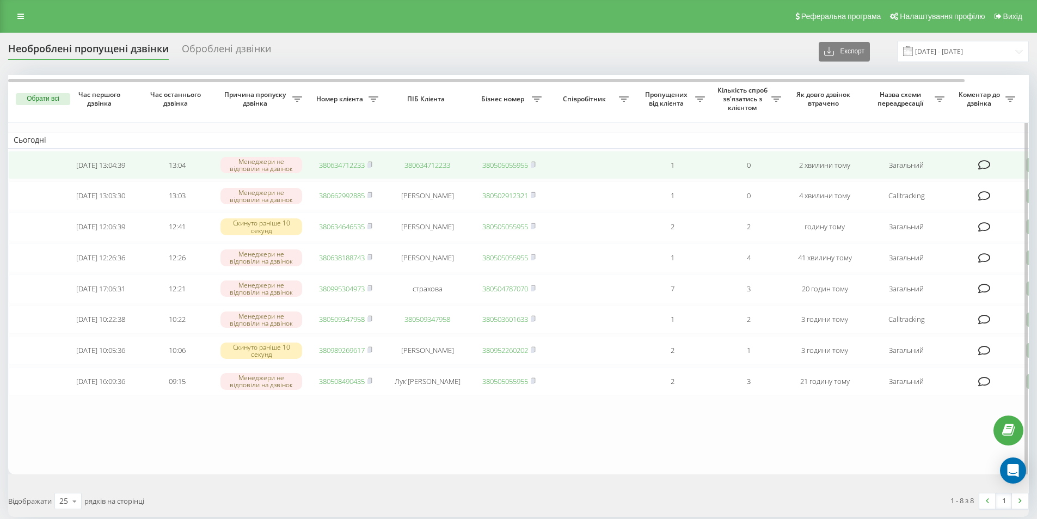
click at [349, 166] on link "380634712233" at bounding box center [342, 165] width 46 height 10
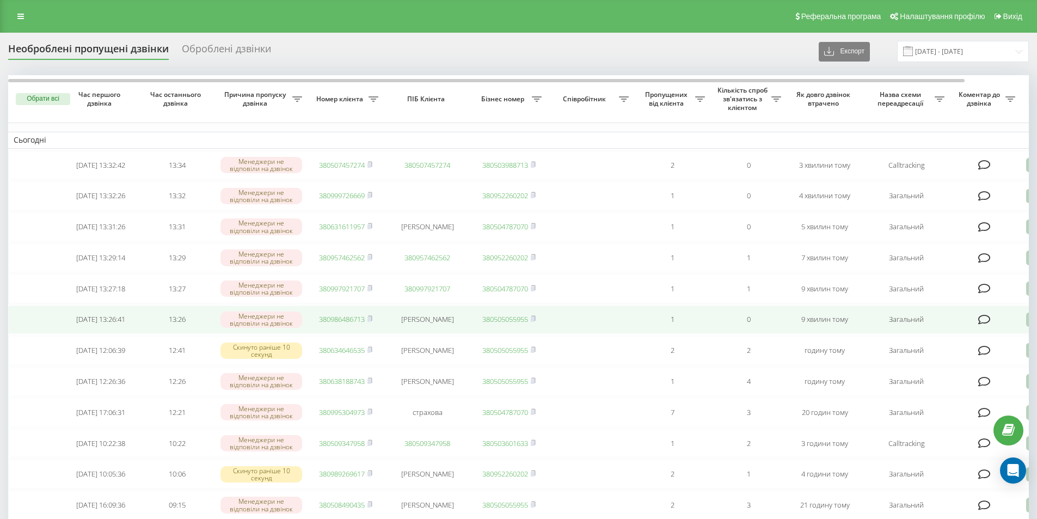
click at [344, 324] on link "380986486713" at bounding box center [342, 319] width 46 height 10
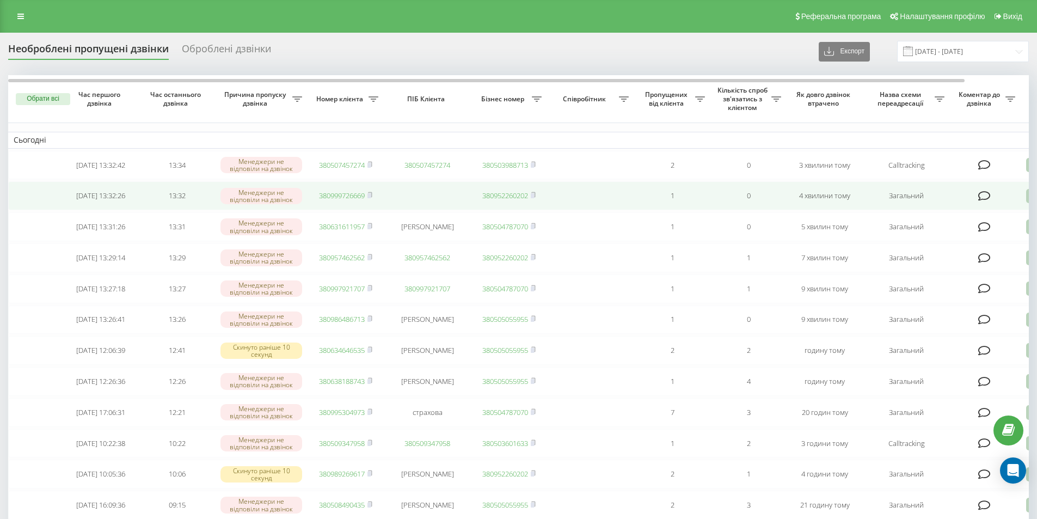
click at [359, 196] on link "380999726669" at bounding box center [342, 195] width 46 height 10
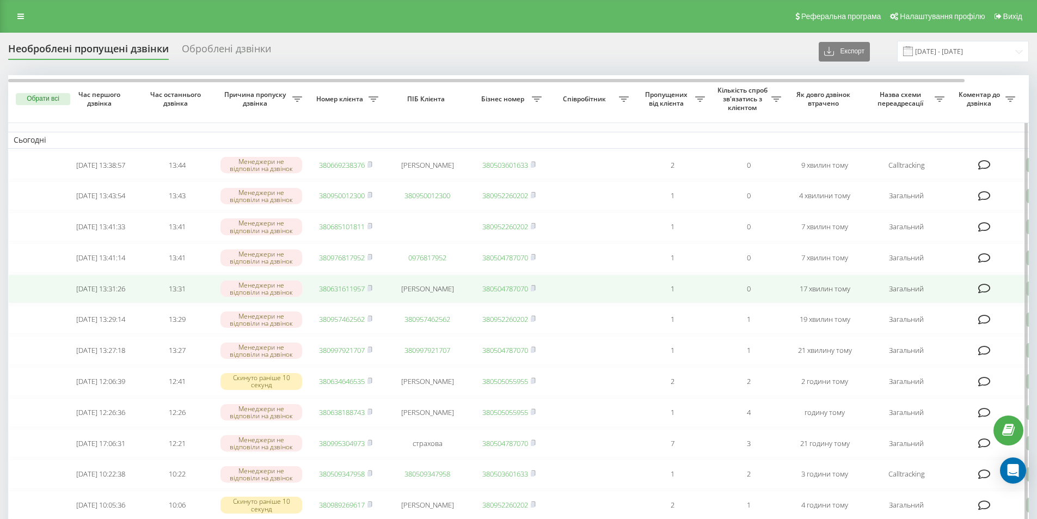
click at [347, 293] on link "380631611957" at bounding box center [342, 289] width 46 height 10
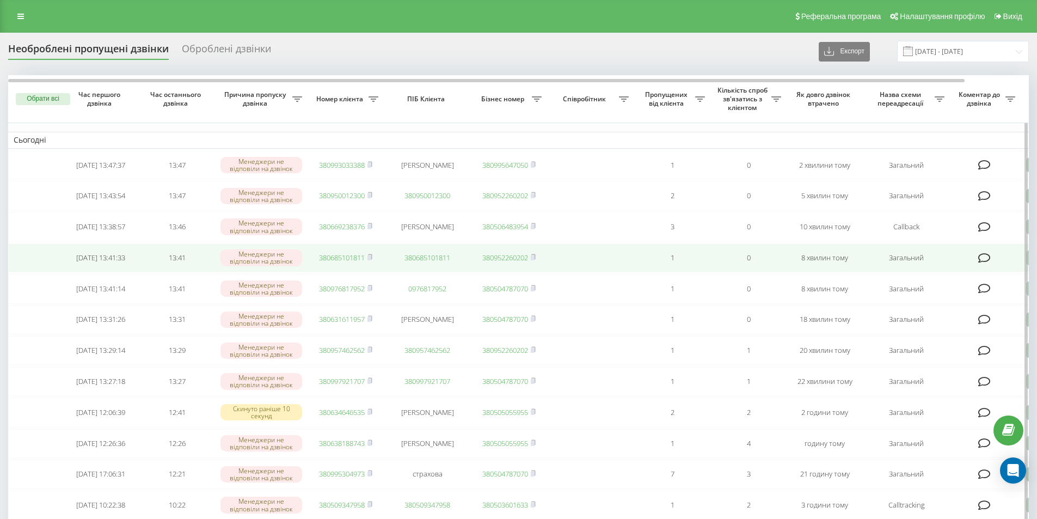
click at [341, 262] on link "380685101811" at bounding box center [342, 258] width 46 height 10
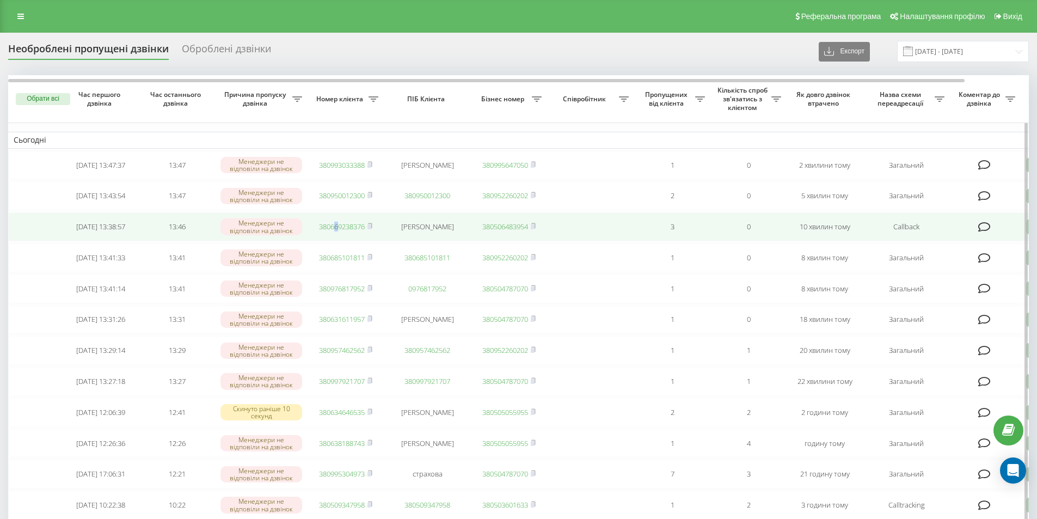
click at [336, 225] on td "380669238376" at bounding box center [346, 226] width 76 height 29
click at [342, 229] on link "380669238376" at bounding box center [342, 227] width 46 height 10
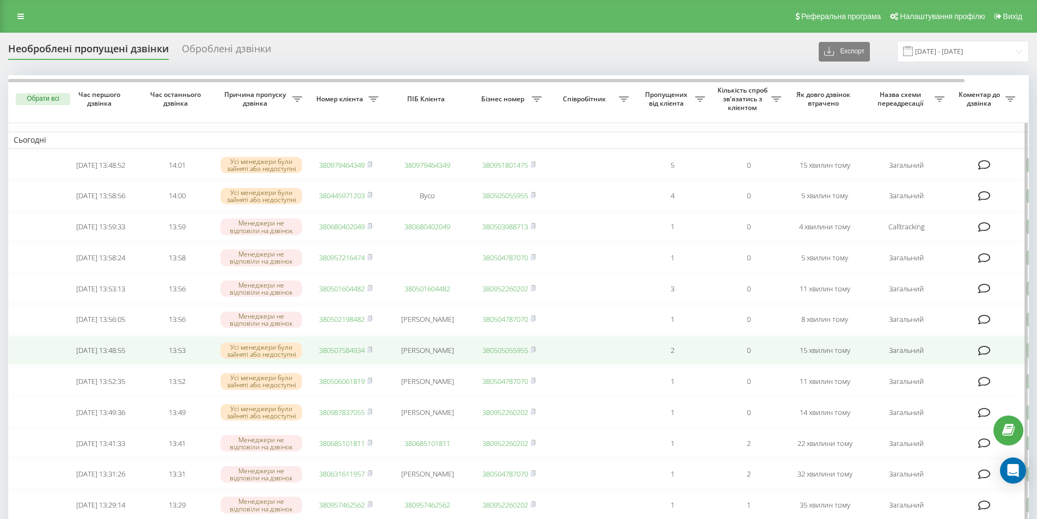
click at [352, 355] on link "380507584934" at bounding box center [342, 350] width 46 height 10
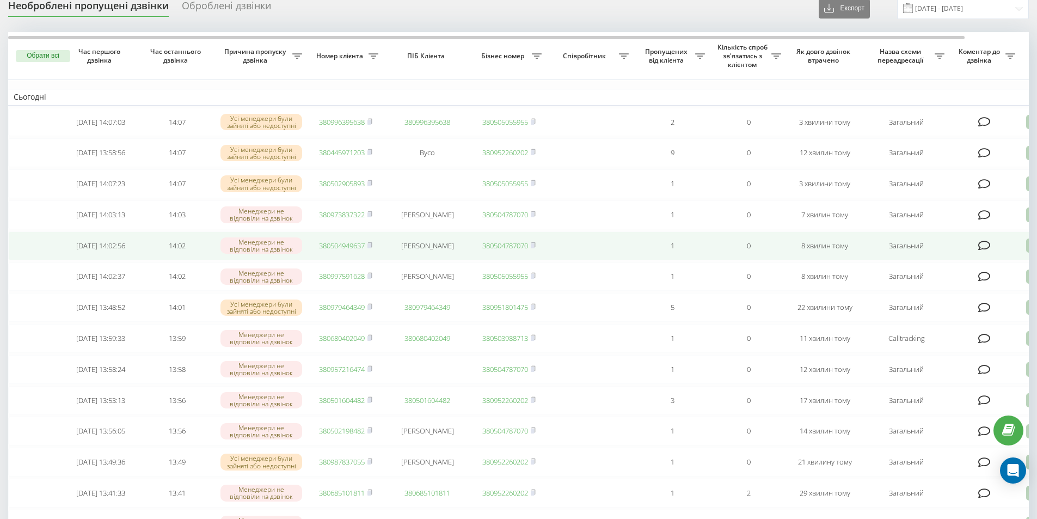
scroll to position [54, 0]
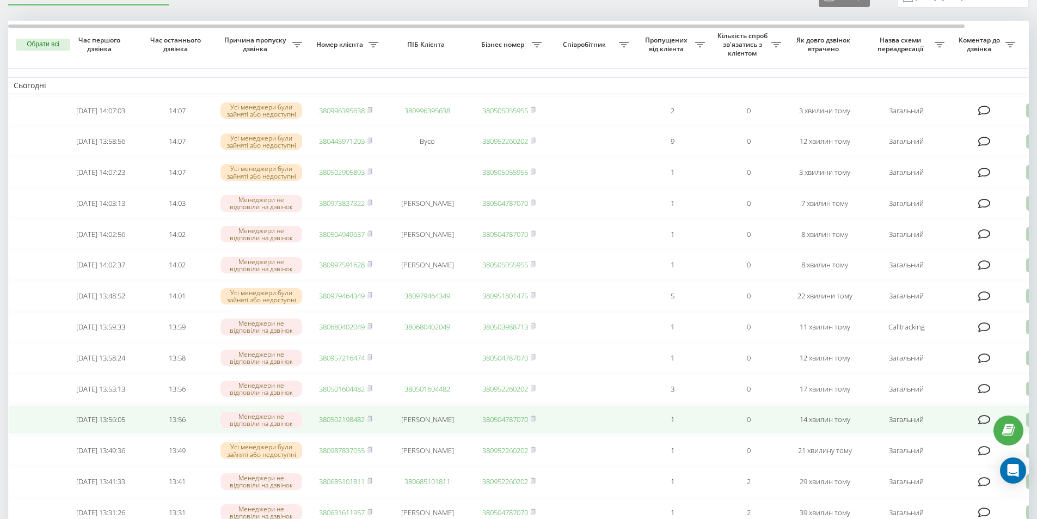
click at [328, 424] on link "380502198482" at bounding box center [342, 419] width 46 height 10
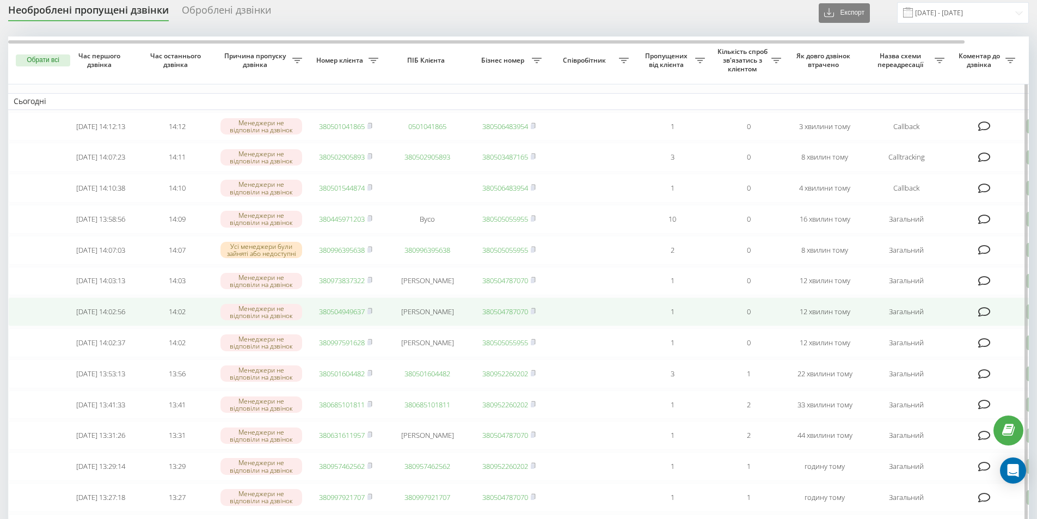
scroll to position [54, 0]
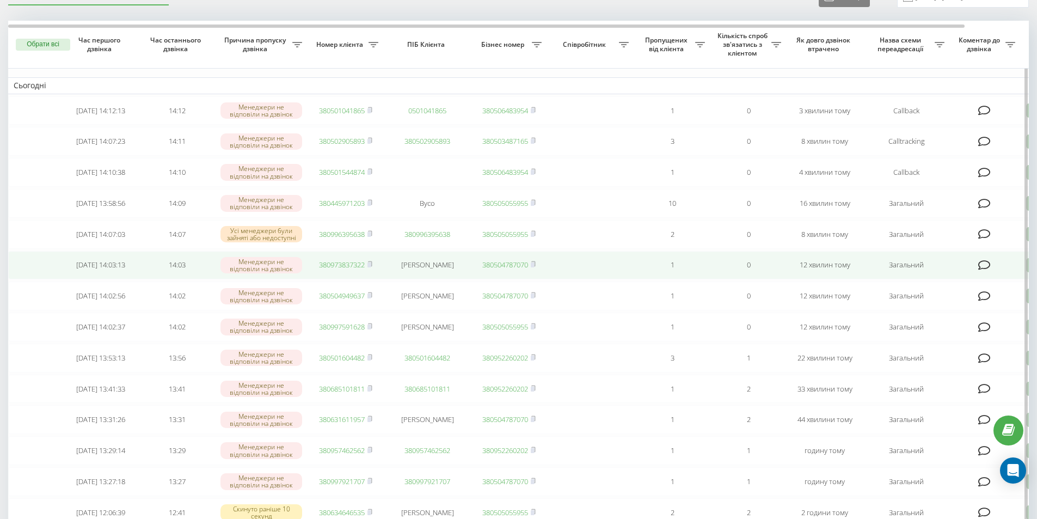
click at [333, 269] on link "380973837322" at bounding box center [342, 265] width 46 height 10
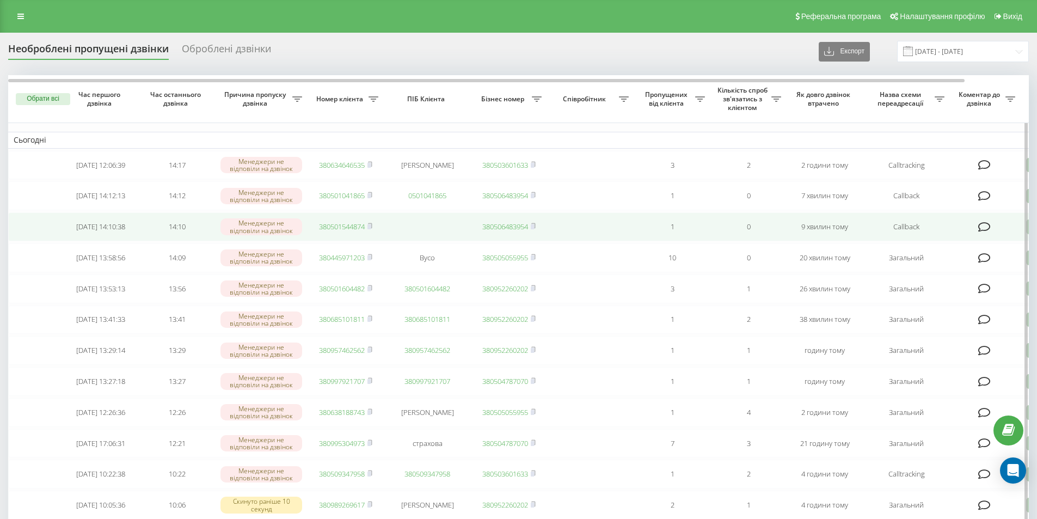
click at [342, 231] on link "380501544874" at bounding box center [342, 227] width 46 height 10
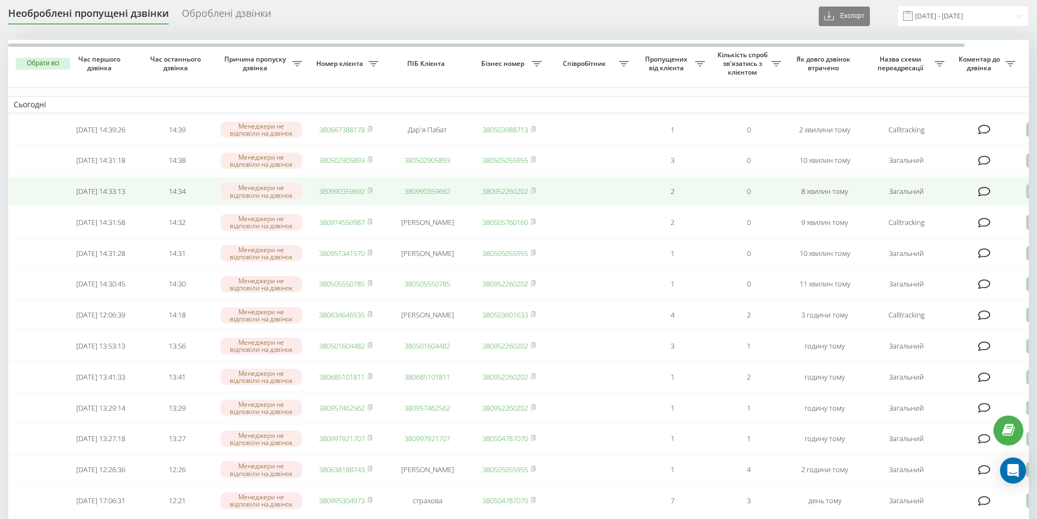
scroll to position [54, 0]
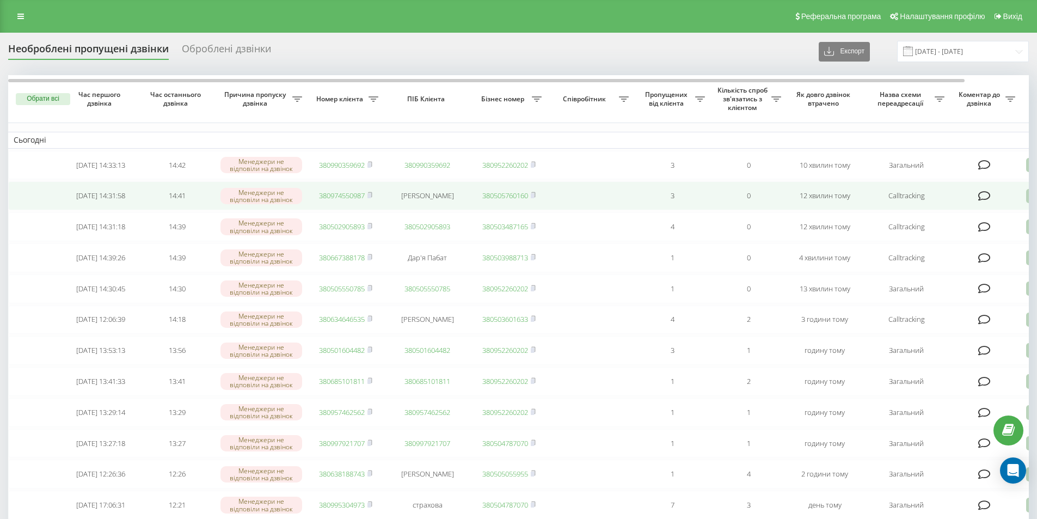
click at [364, 196] on link "380974550987" at bounding box center [342, 195] width 46 height 10
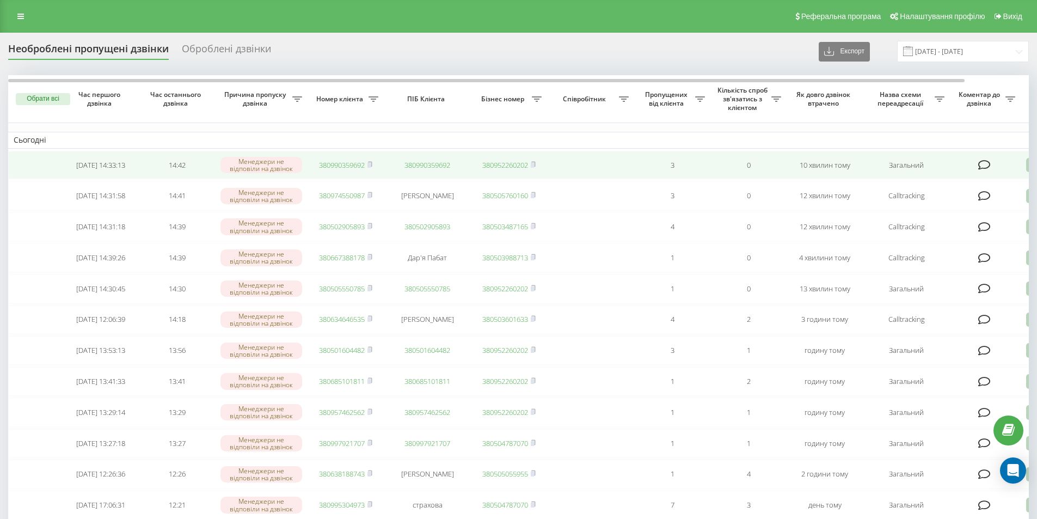
click at [360, 166] on link "380990359692" at bounding box center [342, 165] width 46 height 10
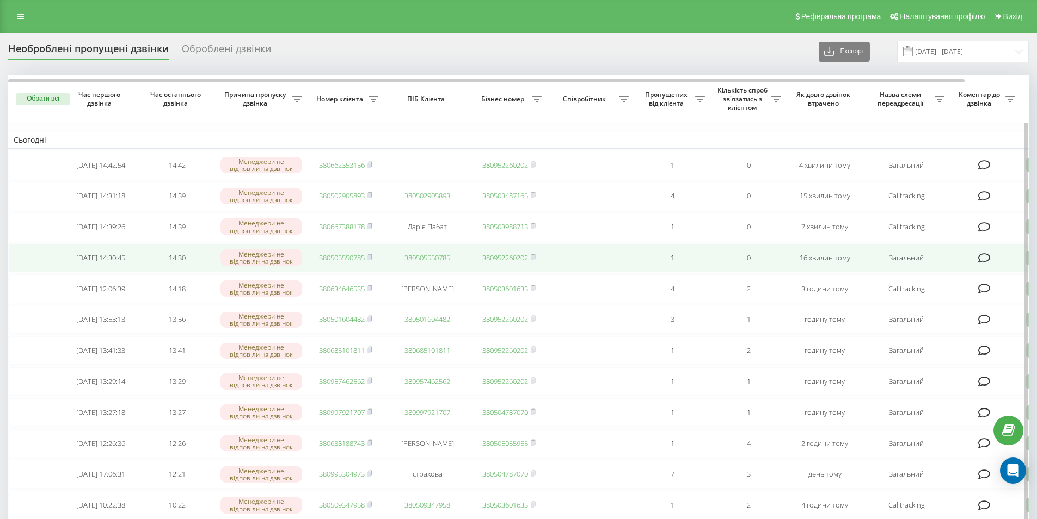
click at [359, 262] on link "380505550785" at bounding box center [342, 258] width 46 height 10
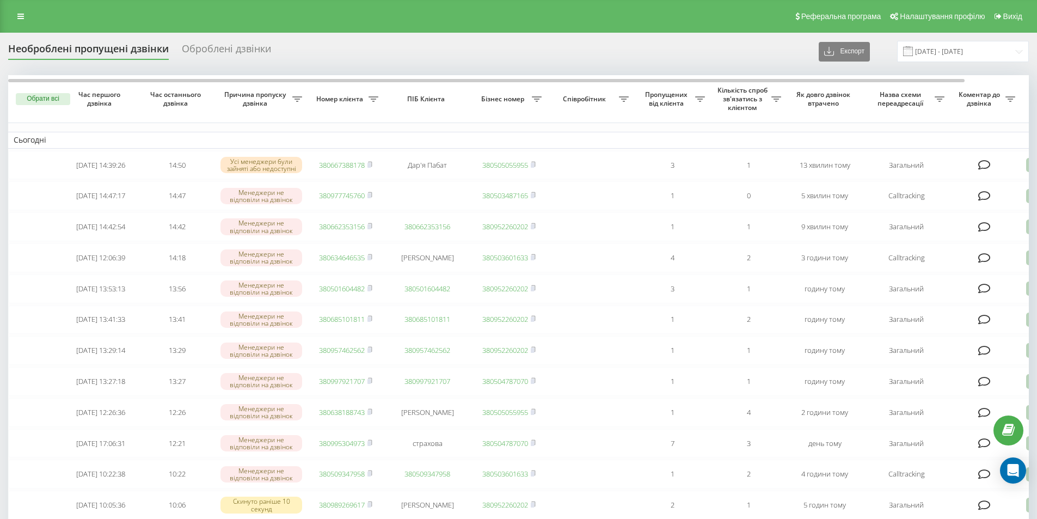
click at [134, 11] on div "Реферальна програма Налаштування профілю Вихід" at bounding box center [518, 16] width 1037 height 33
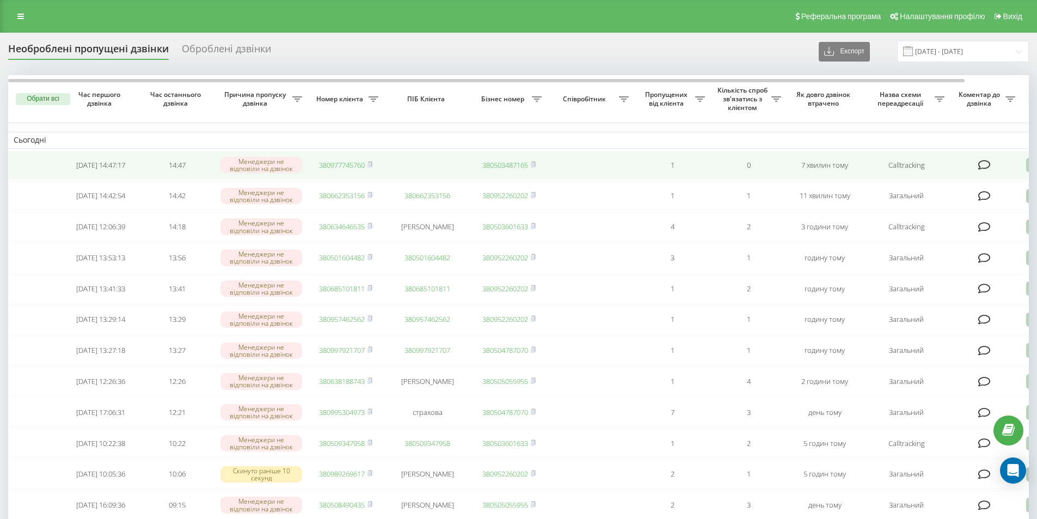
click at [350, 165] on link "380977745760" at bounding box center [342, 165] width 46 height 10
